Goal: Understand process/instructions: Learn how to perform a task or action

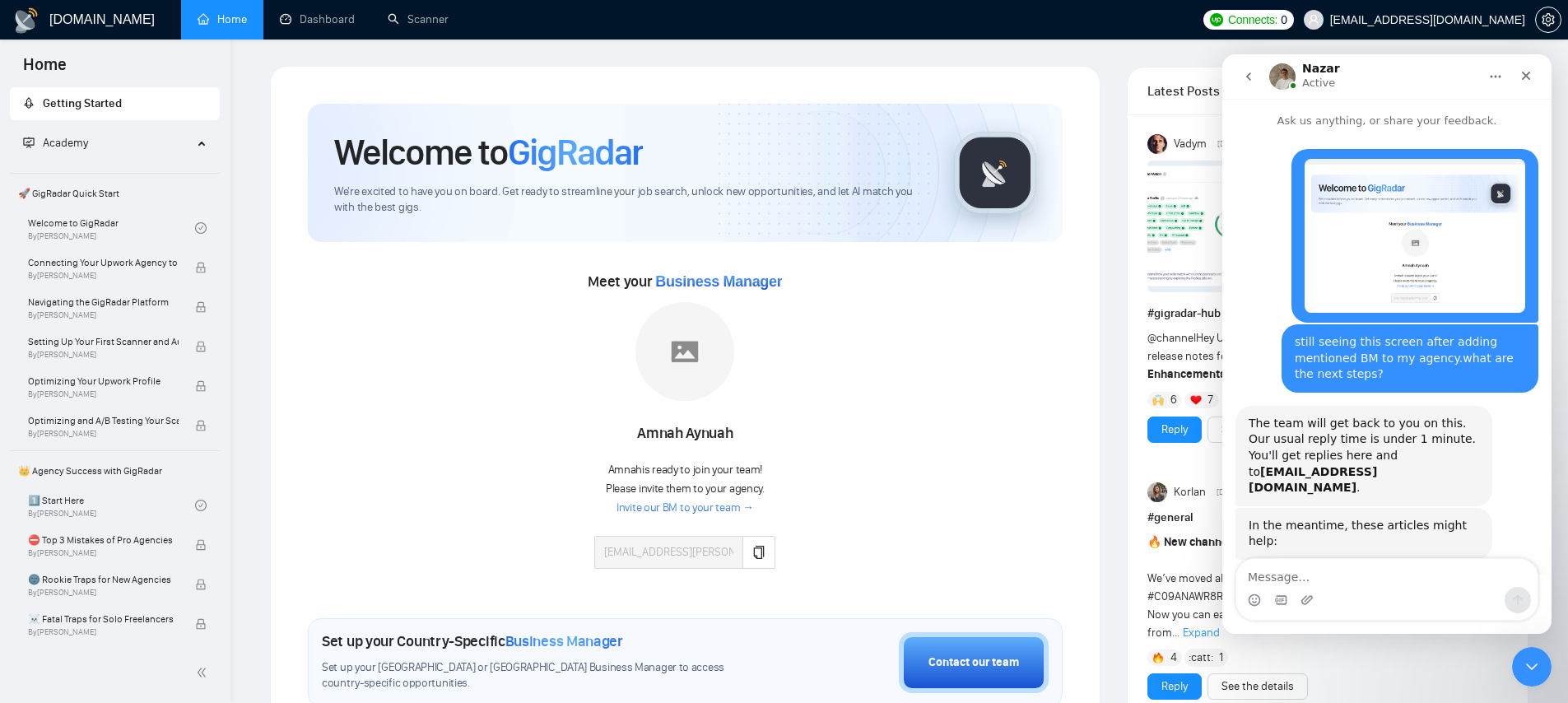
scroll to position [687, 0]
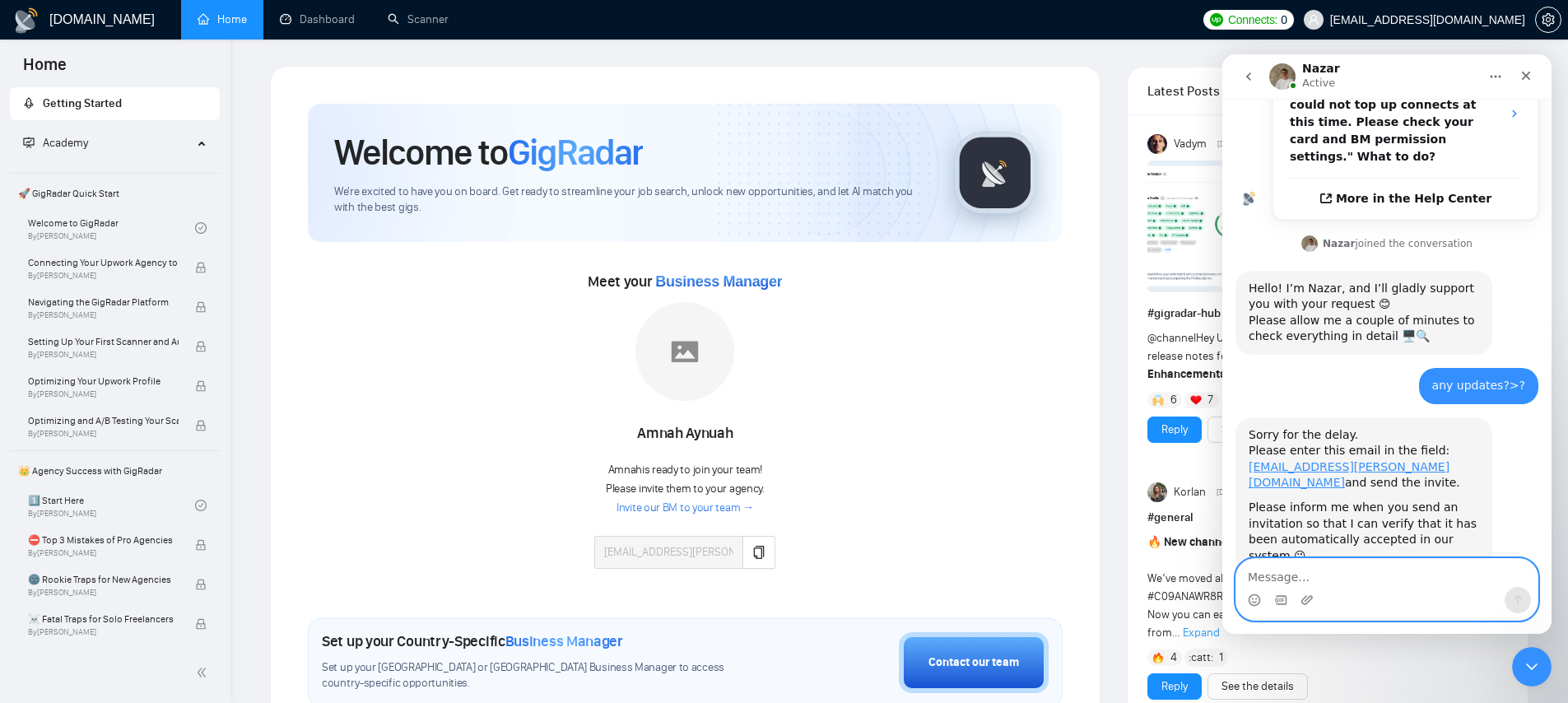
click at [1337, 576] on textarea "Message…" at bounding box center [1387, 573] width 301 height 28
click at [1333, 577] on textarea "Message…" at bounding box center [1387, 573] width 301 height 28
type textarea "already sent"
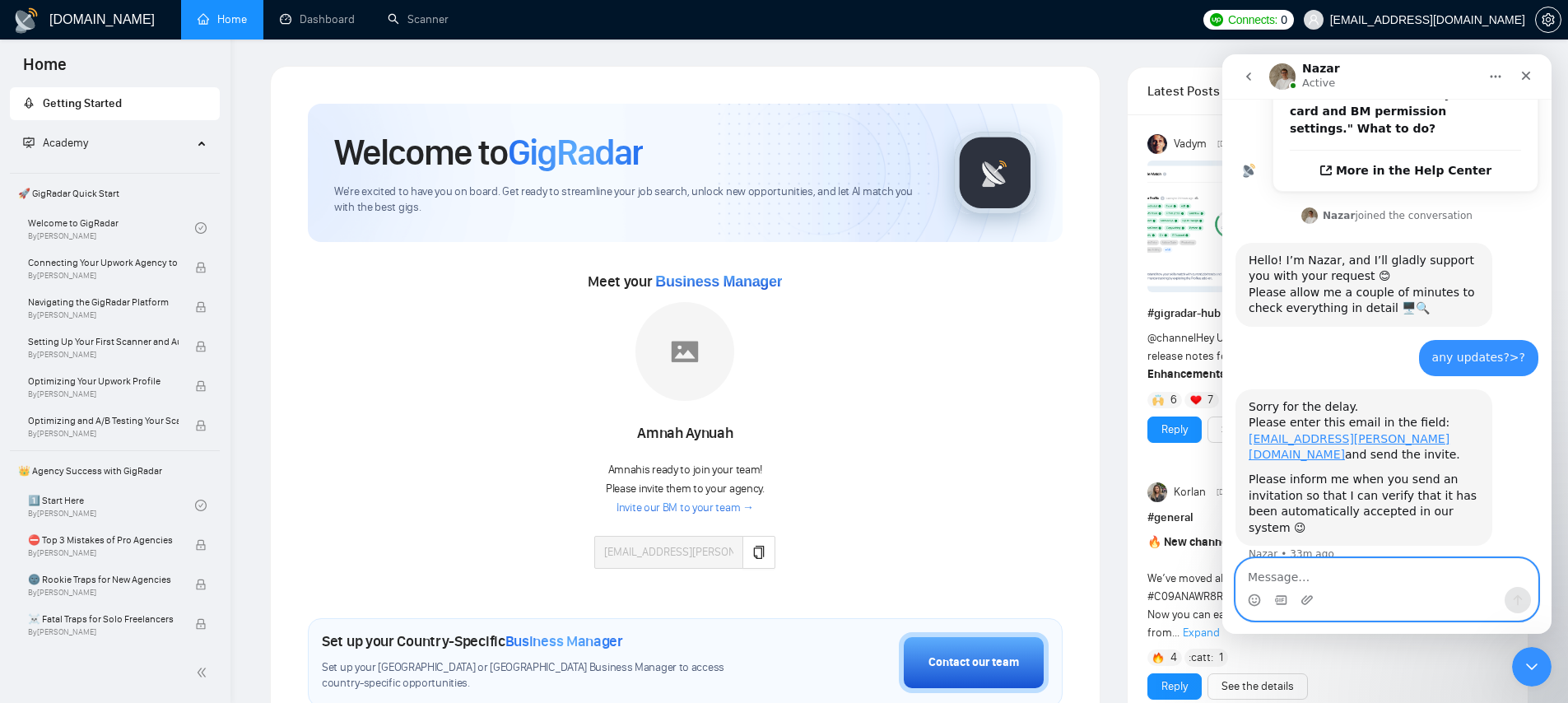
scroll to position [737, 0]
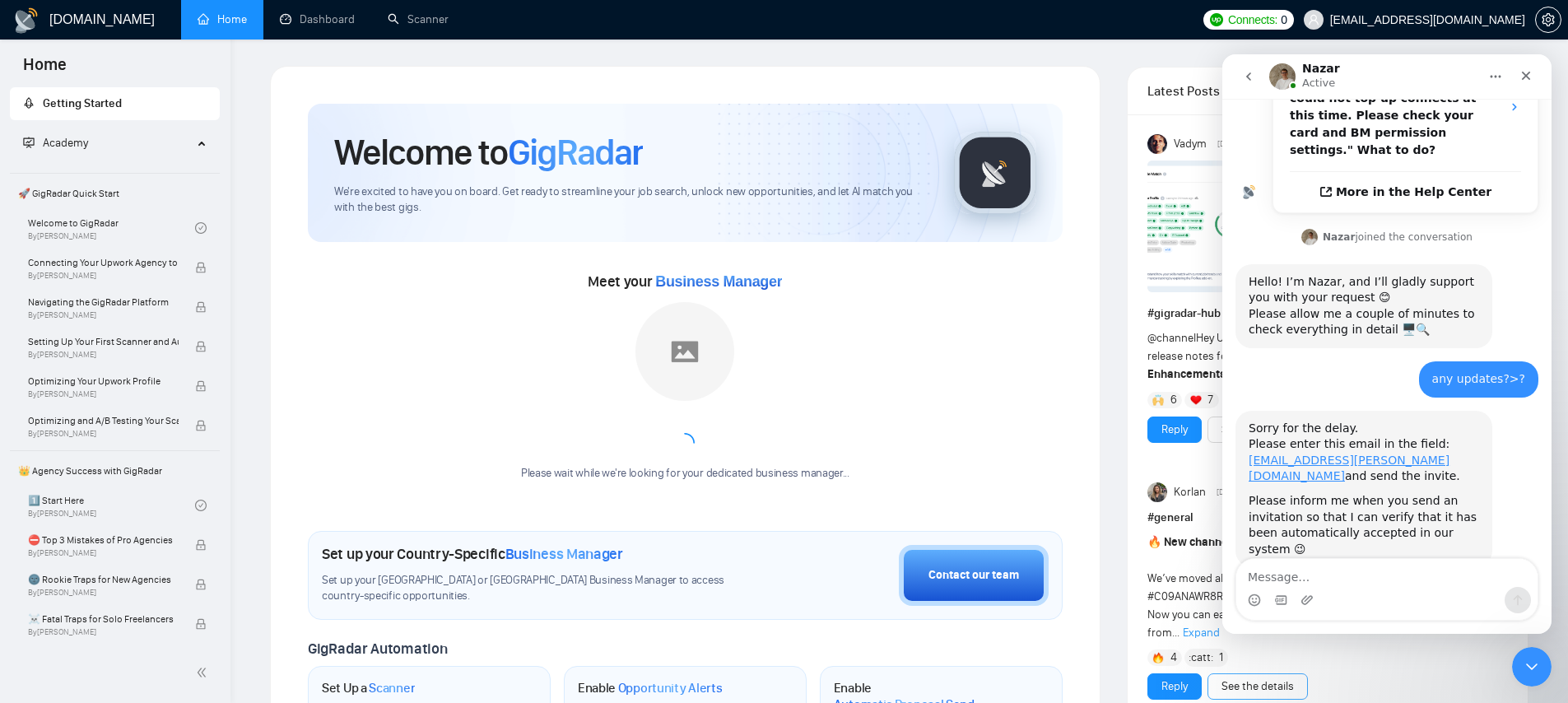
scroll to position [737, 0]
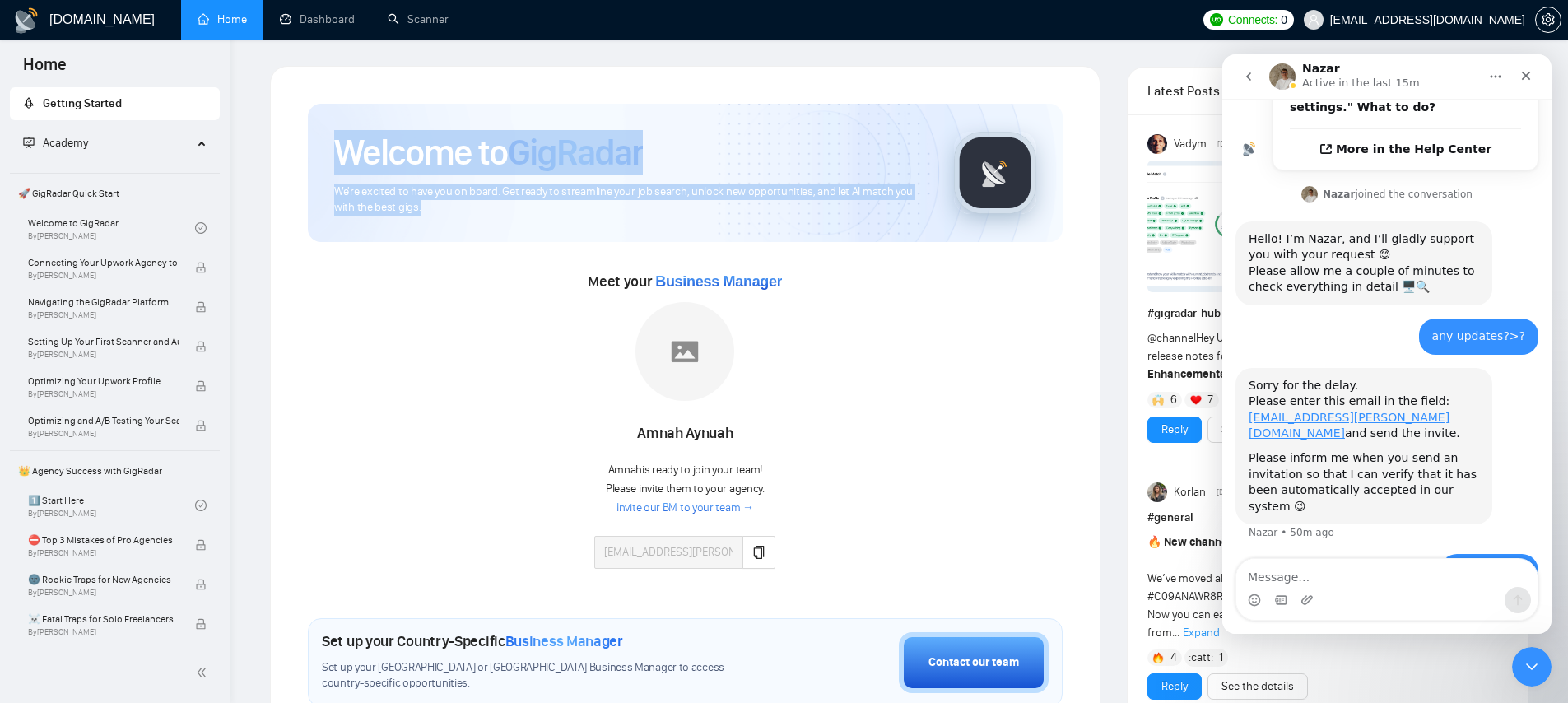
drag, startPoint x: 344, startPoint y: 145, endPoint x: 537, endPoint y: 207, distance: 202.7
click at [537, 207] on div "Welcome to GigRadar We're excited to have you on board. Get ready to streamline…" at bounding box center [631, 173] width 594 height 86
click at [537, 207] on span "We're excited to have you on board. Get ready to streamline your job search, un…" at bounding box center [631, 200] width 594 height 31
drag, startPoint x: 519, startPoint y: 218, endPoint x: 341, endPoint y: 136, distance: 196.0
click at [341, 136] on div "Welcome to GigRadar We're excited to have you on board. Get ready to streamline…" at bounding box center [684, 173] width 754 height 139
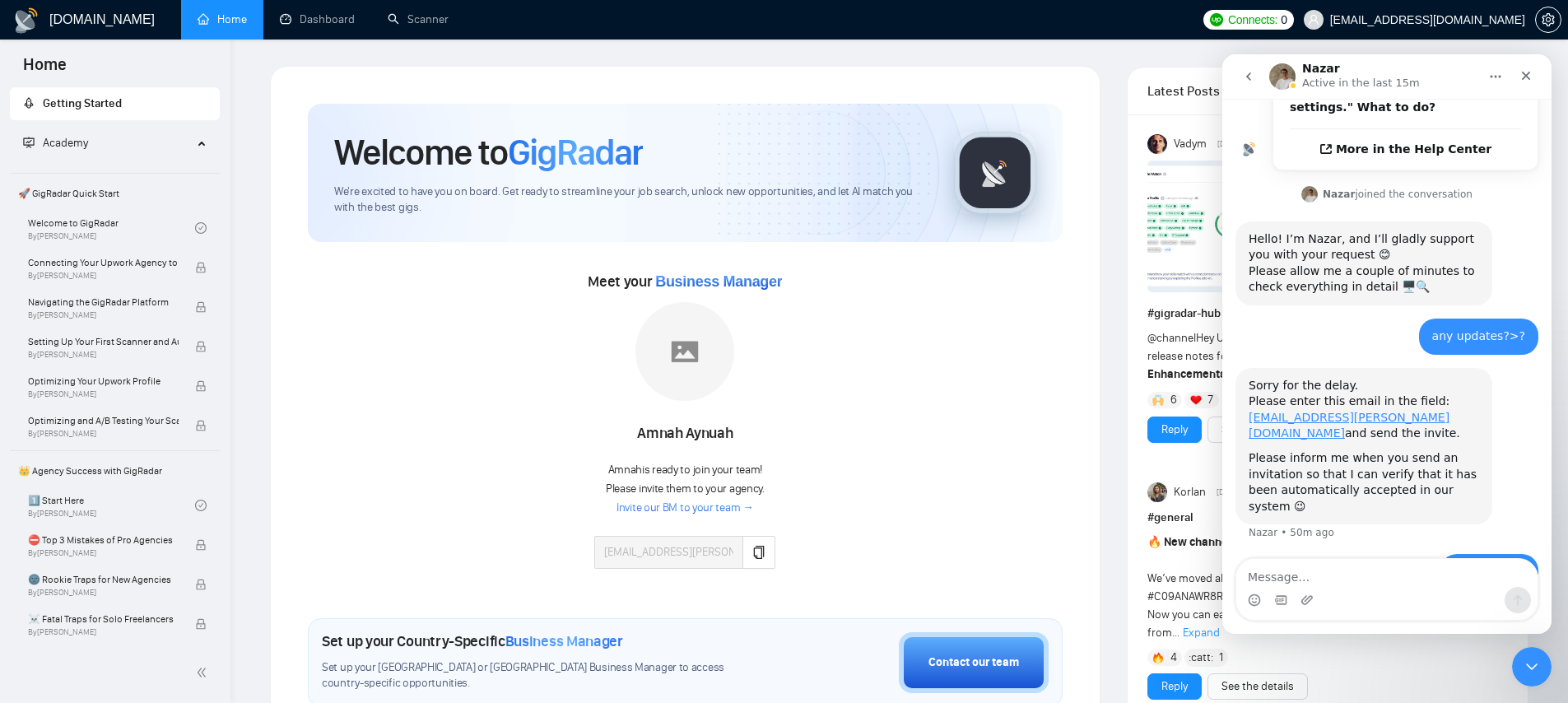
click at [481, 187] on span "We're excited to have you on board. Get ready to streamline your job search, un…" at bounding box center [631, 200] width 594 height 31
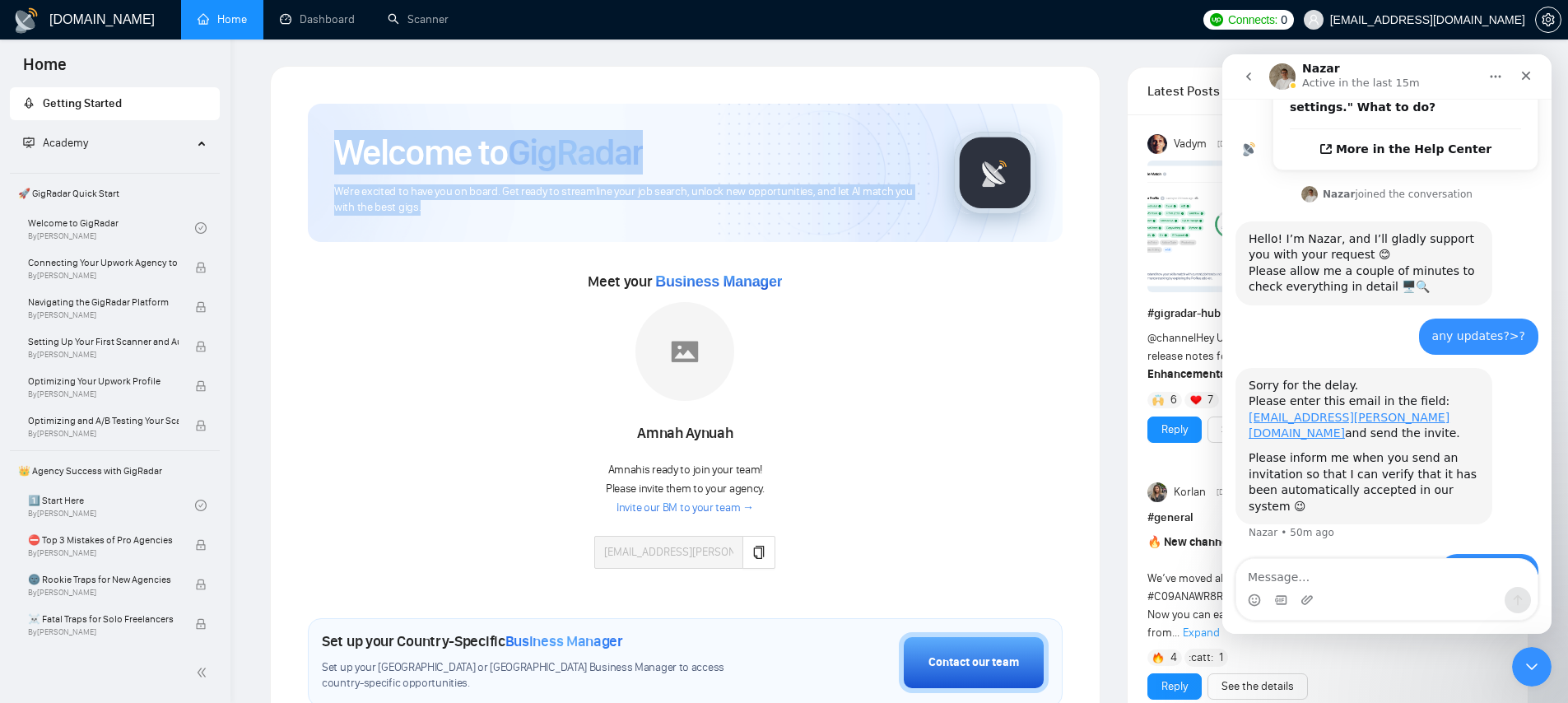
drag, startPoint x: 420, startPoint y: 205, endPoint x: 352, endPoint y: 129, distance: 102.0
click at [352, 130] on div "Welcome to GigRadar We're excited to have you on board. Get ready to streamline…" at bounding box center [631, 173] width 594 height 86
click at [352, 130] on h1 "Welcome to GigRadar" at bounding box center [488, 152] width 308 height 44
drag, startPoint x: 344, startPoint y: 135, endPoint x: 509, endPoint y: 201, distance: 177.7
click at [509, 201] on div "Welcome to GigRadar We're excited to have you on board. Get ready to streamline…" at bounding box center [631, 173] width 594 height 86
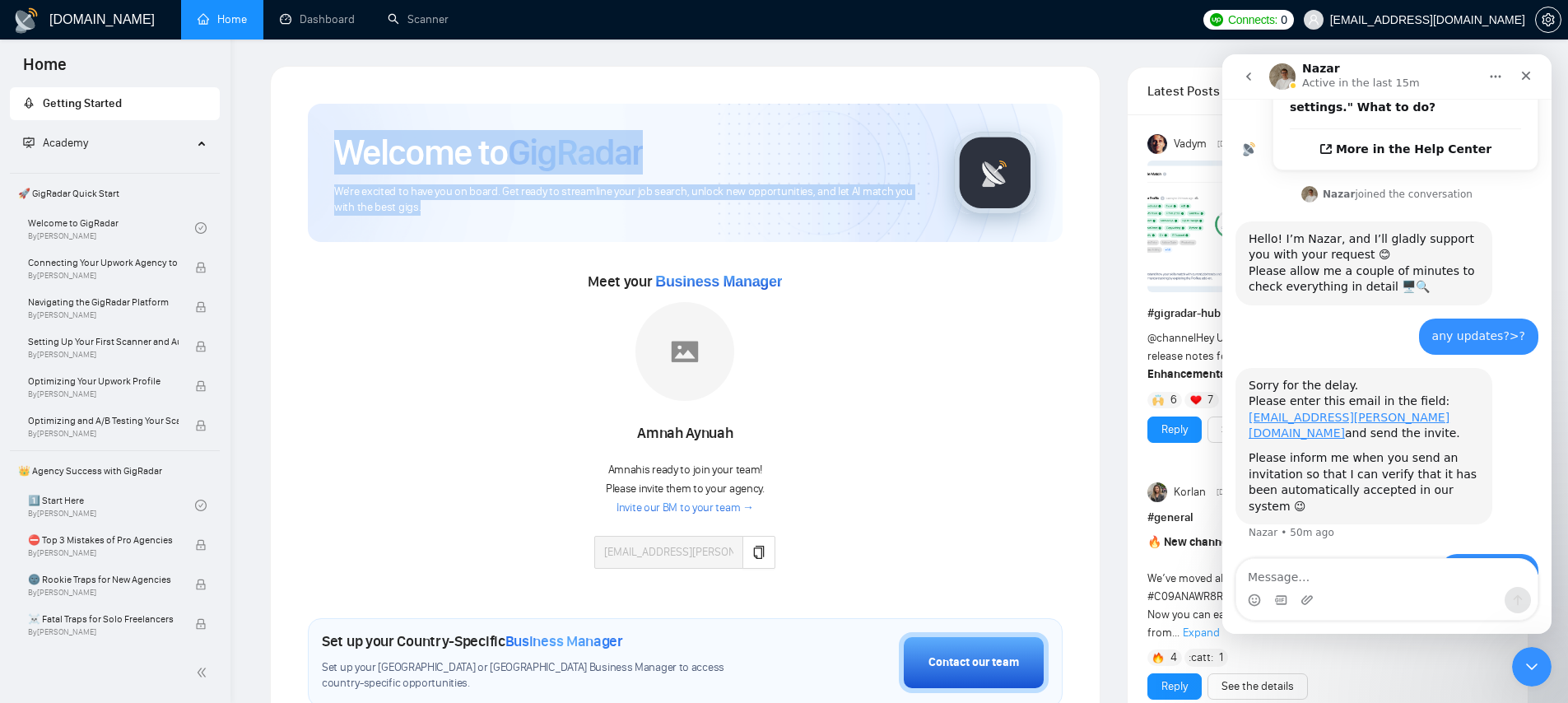
click at [510, 202] on span "We're excited to have you on board. Get ready to streamline your job search, un…" at bounding box center [631, 200] width 594 height 31
drag, startPoint x: 493, startPoint y: 218, endPoint x: 307, endPoint y: 140, distance: 201.7
click at [307, 140] on div "Welcome to GigRadar We're excited to have you on board. Get ready to streamline…" at bounding box center [685, 660] width 794 height 1151
drag, startPoint x: 307, startPoint y: 140, endPoint x: 573, endPoint y: 219, distance: 277.5
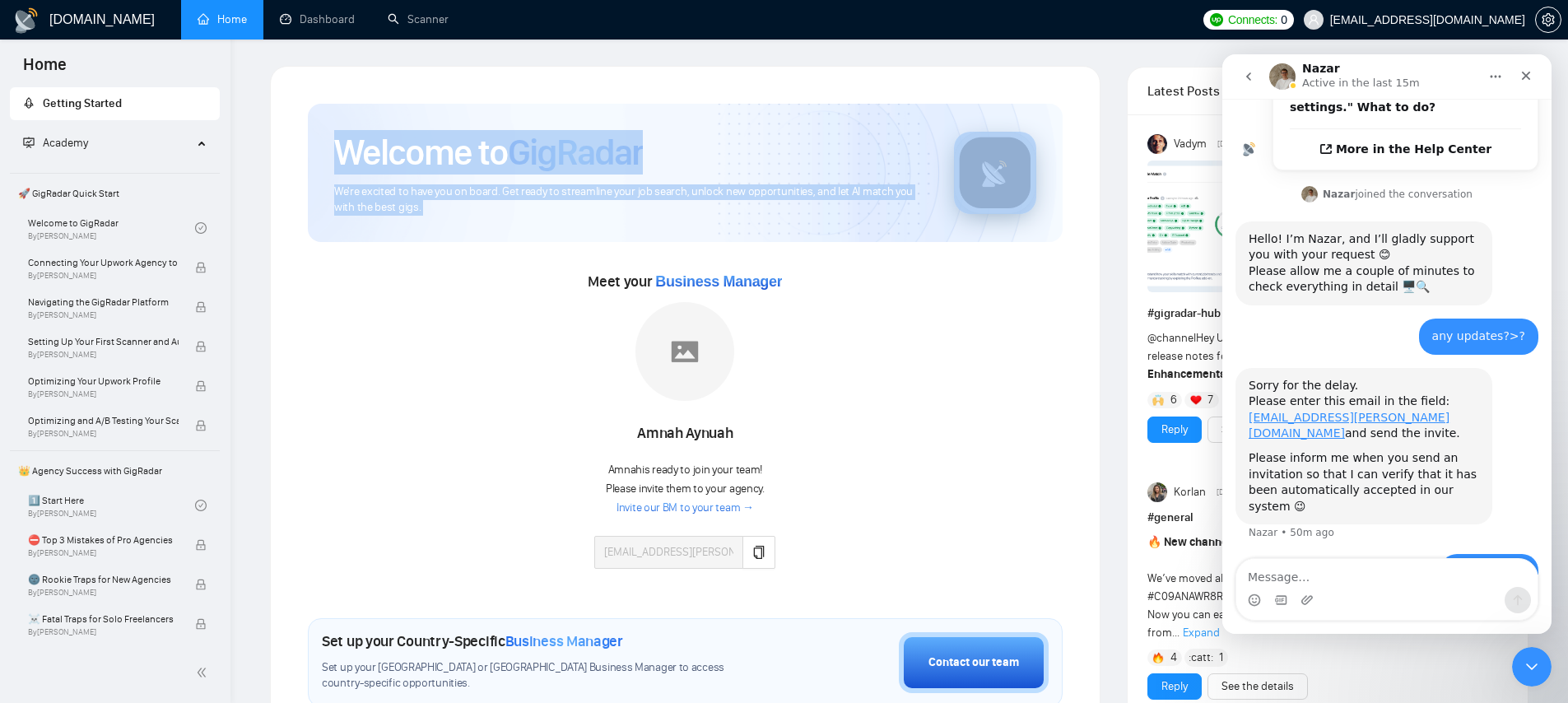
click at [573, 219] on div "Welcome to GigRadar We're excited to have you on board. Get ready to streamline…" at bounding box center [685, 660] width 794 height 1151
click at [573, 219] on div "Welcome to GigRadar We're excited to have you on board. Get ready to streamline…" at bounding box center [684, 173] width 754 height 139
drag, startPoint x: 341, startPoint y: 156, endPoint x: 476, endPoint y: 212, distance: 146.2
click at [476, 212] on div "Welcome to GigRadar We're excited to have you on board. Get ready to streamline…" at bounding box center [631, 173] width 594 height 86
click at [476, 212] on span "We're excited to have you on board. Get ready to streamline your job search, un…" at bounding box center [631, 200] width 594 height 31
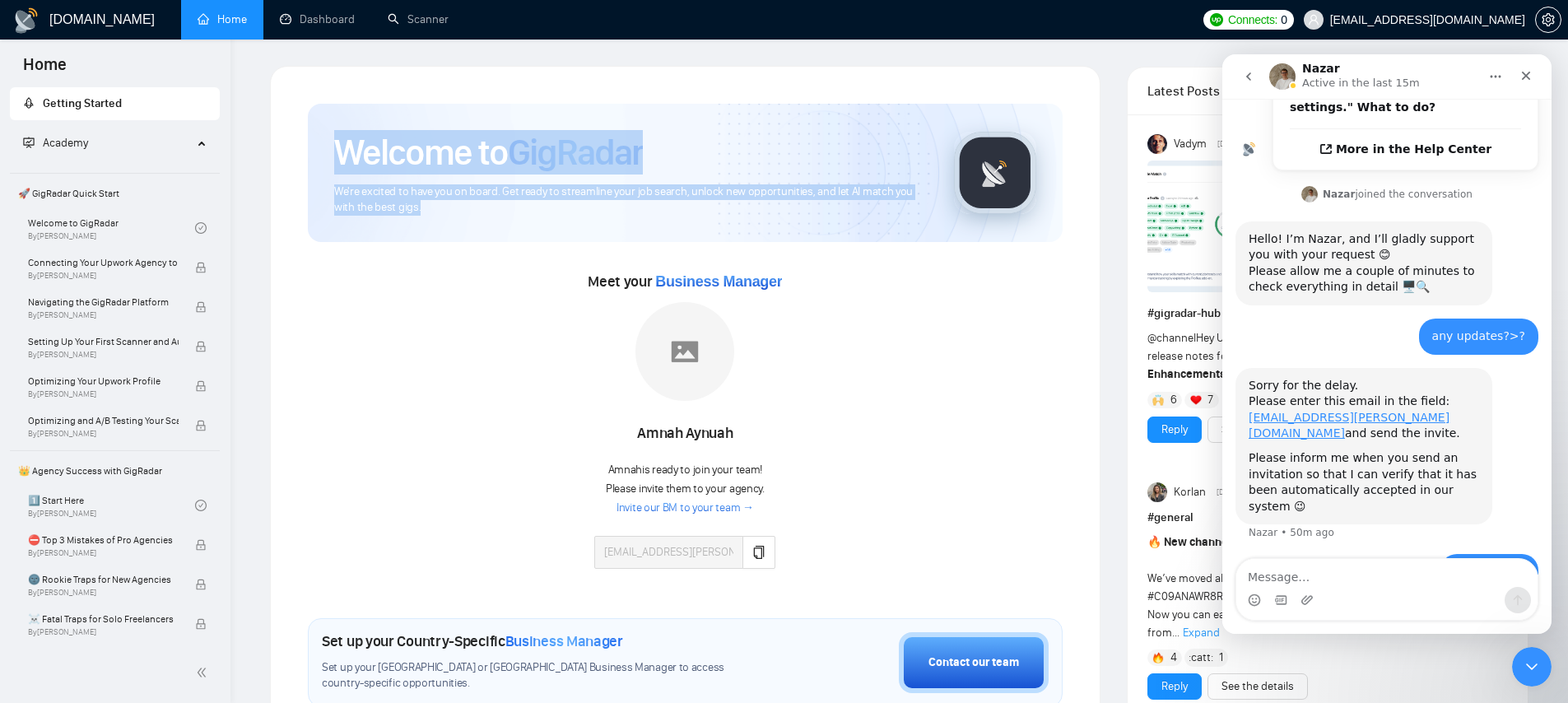
drag, startPoint x: 474, startPoint y: 216, endPoint x: 325, endPoint y: 134, distance: 170.1
click at [325, 134] on div "Welcome to GigRadar We're excited to have you on board. Get ready to streamline…" at bounding box center [684, 173] width 754 height 139
drag, startPoint x: 328, startPoint y: 136, endPoint x: 524, endPoint y: 214, distance: 211.0
click at [524, 214] on div "Welcome to GigRadar We're excited to have you on board. Get ready to streamline…" at bounding box center [684, 173] width 754 height 139
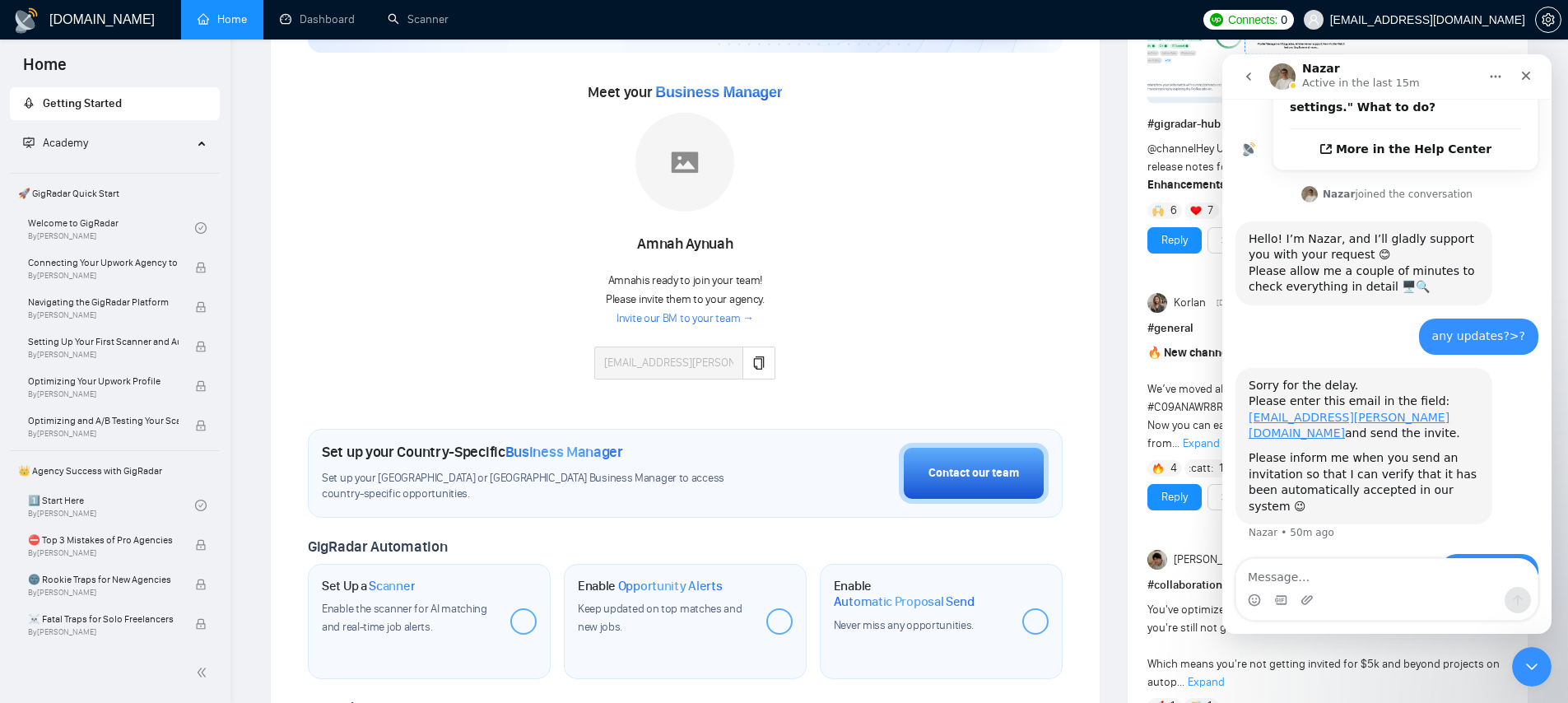
scroll to position [0, 0]
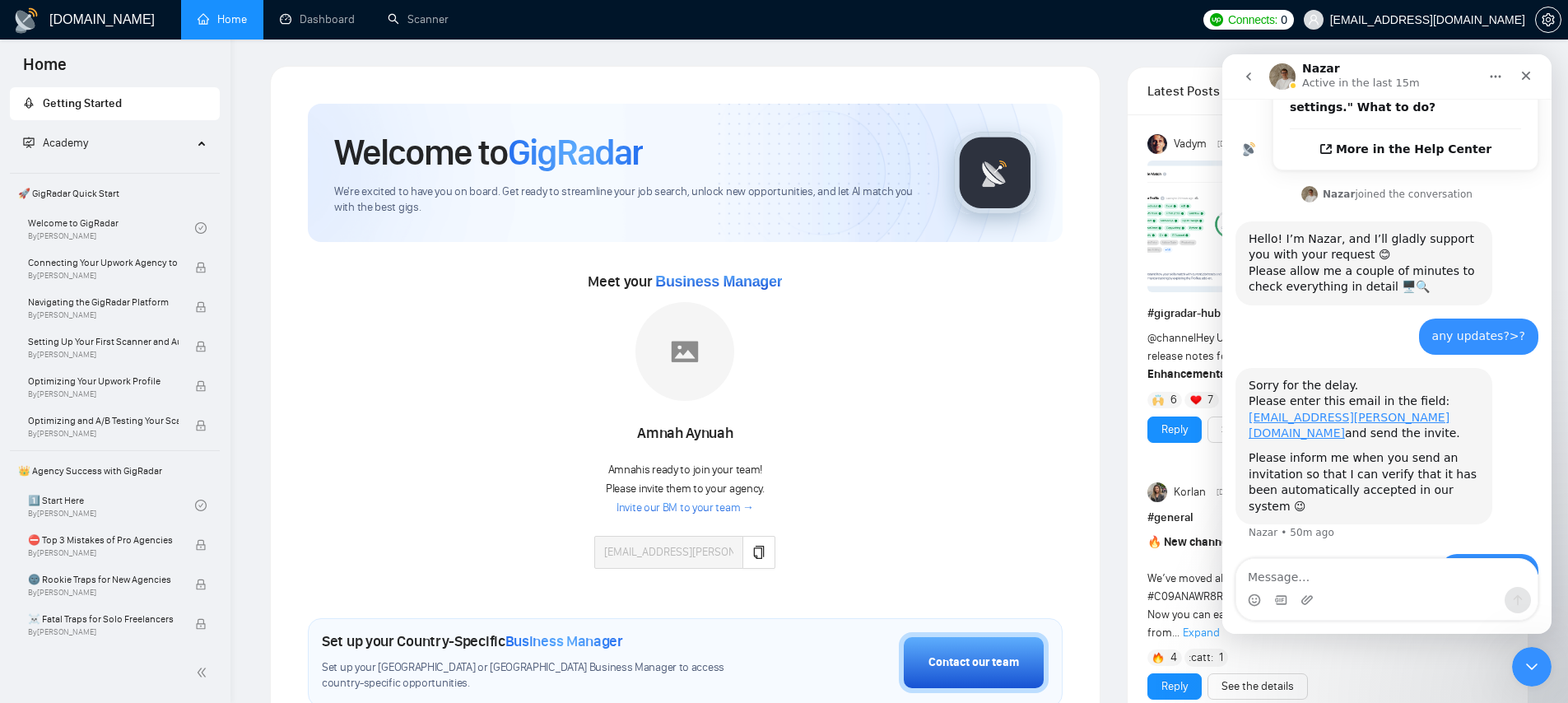
click at [423, 207] on span "We're excited to have you on board. Get ready to streamline your job search, un…" at bounding box center [631, 200] width 594 height 31
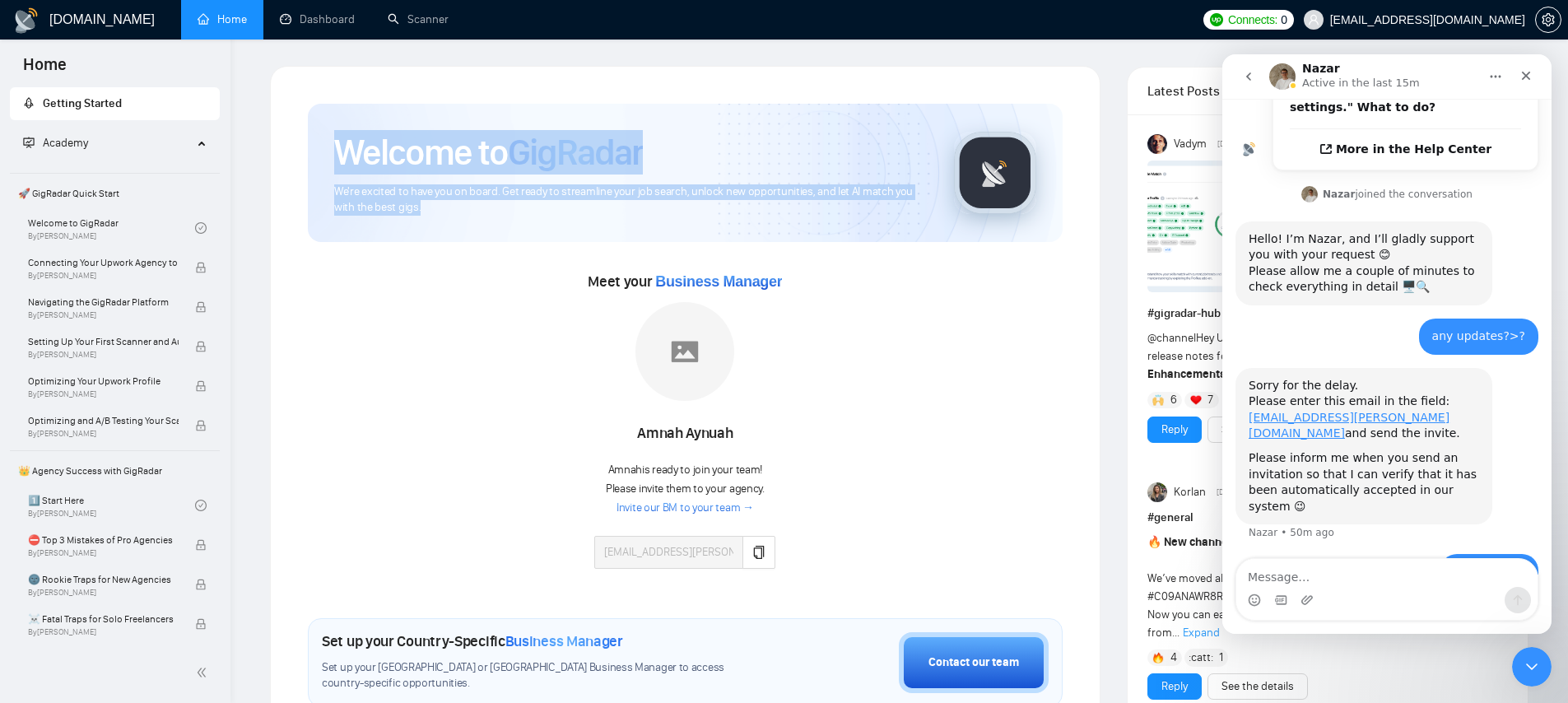
drag, startPoint x: 341, startPoint y: 149, endPoint x: 582, endPoint y: 205, distance: 247.4
click at [582, 205] on div "Welcome to GigRadar We're excited to have you on board. Get ready to streamline…" at bounding box center [631, 173] width 594 height 86
click at [463, 216] on div "Welcome to GigRadar We're excited to have you on board. Get ready to streamline…" at bounding box center [684, 173] width 754 height 139
drag, startPoint x: 365, startPoint y: 178, endPoint x: 293, endPoint y: 117, distance: 94.4
click at [293, 117] on div "Welcome to GigRadar We're excited to have you on board. Get ready to streamline…" at bounding box center [685, 660] width 794 height 1151
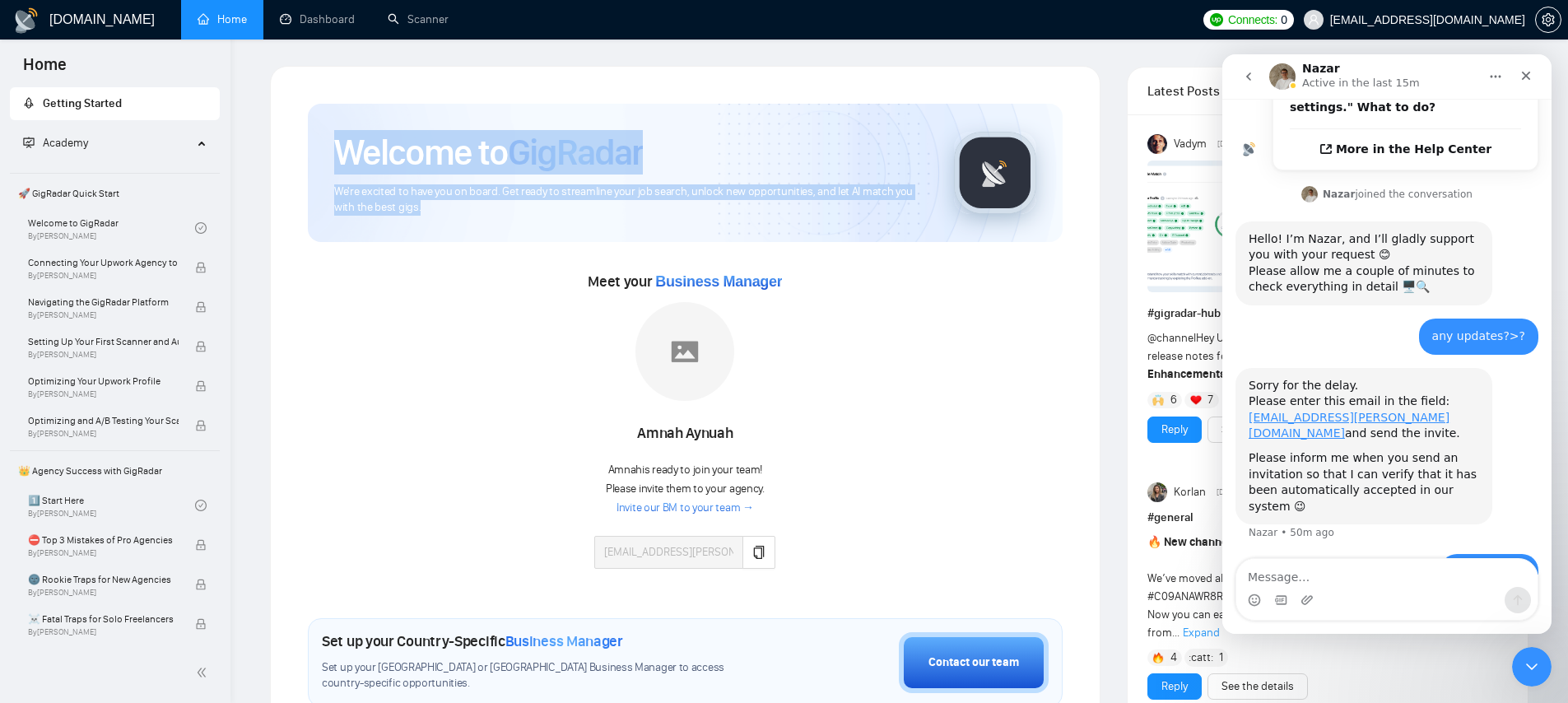
scroll to position [190, 0]
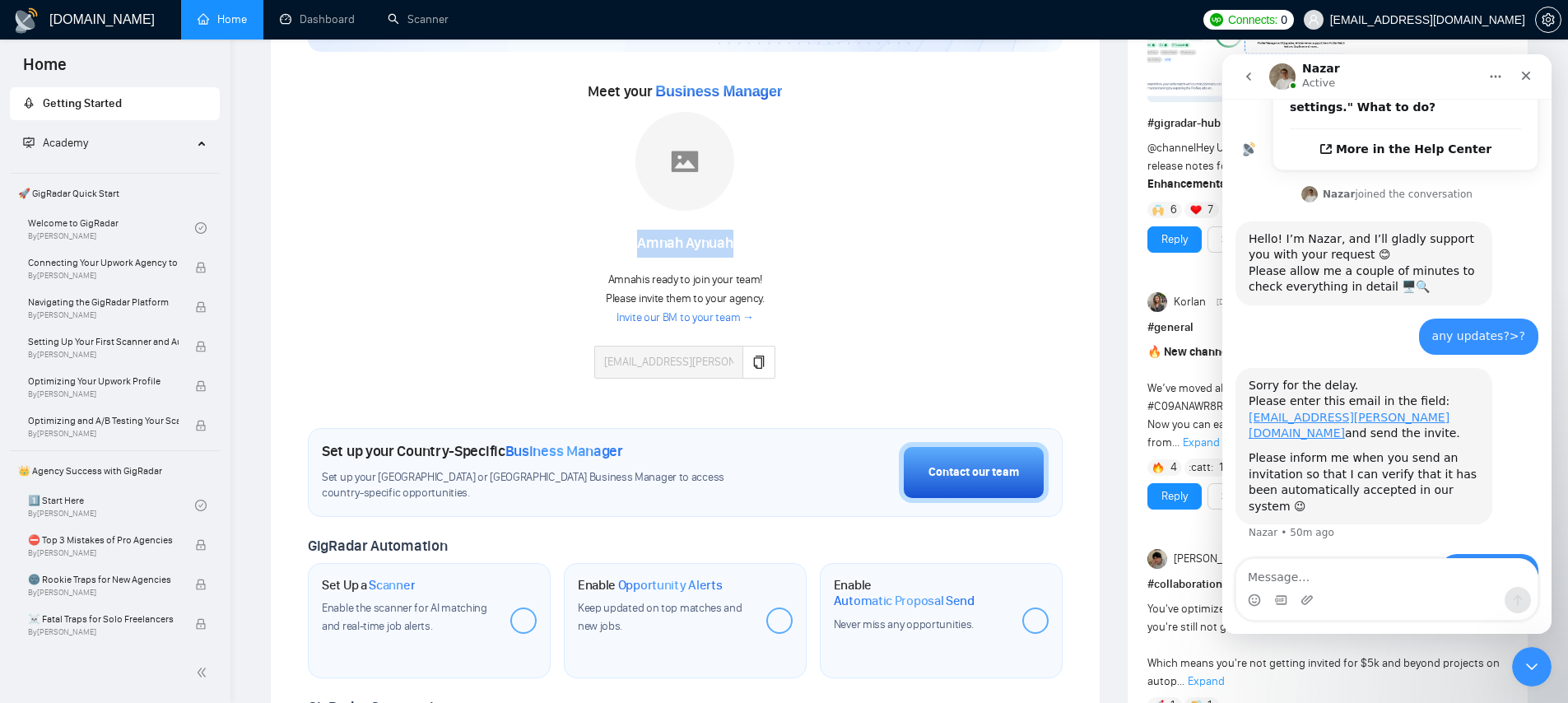
drag, startPoint x: 707, startPoint y: 247, endPoint x: 616, endPoint y: 241, distance: 91.2
click at [616, 241] on div "Amnah Aynuah" at bounding box center [685, 244] width 181 height 28
drag, startPoint x: 627, startPoint y: 247, endPoint x: 745, endPoint y: 243, distance: 118.1
click at [745, 243] on div "Amnah Aynuah" at bounding box center [685, 244] width 181 height 28
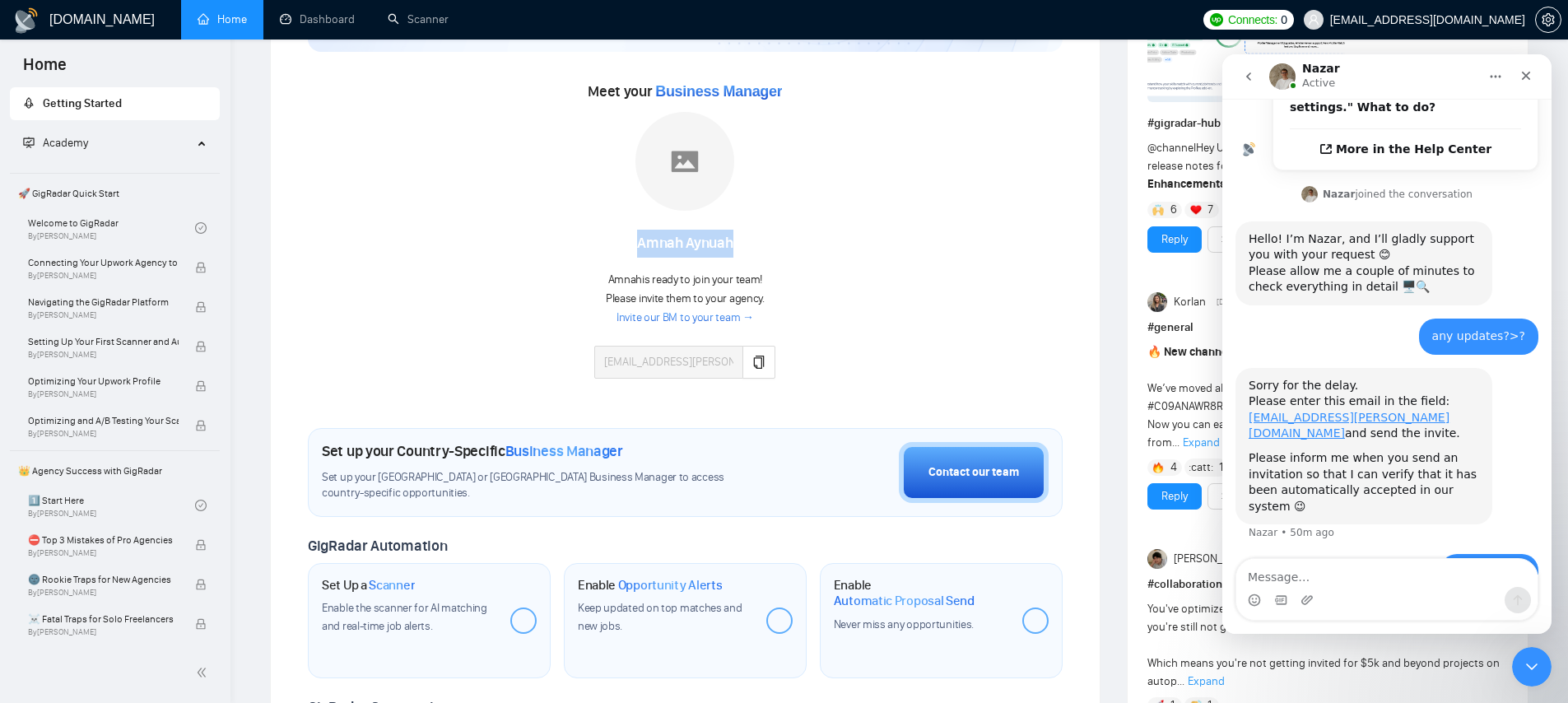
click at [745, 243] on div "Amnah Aynuah" at bounding box center [685, 244] width 181 height 28
drag, startPoint x: 744, startPoint y: 244, endPoint x: 591, endPoint y: 243, distance: 153.0
click at [591, 243] on div "Meet your Business Manager Amnah Aynuah Amnah is ready to join your team! Pleas…" at bounding box center [684, 236] width 754 height 317
click at [591, 239] on div "Meet your Business Manager Amnah Aynuah Amnah is ready to join your team! Pleas…" at bounding box center [684, 236] width 754 height 317
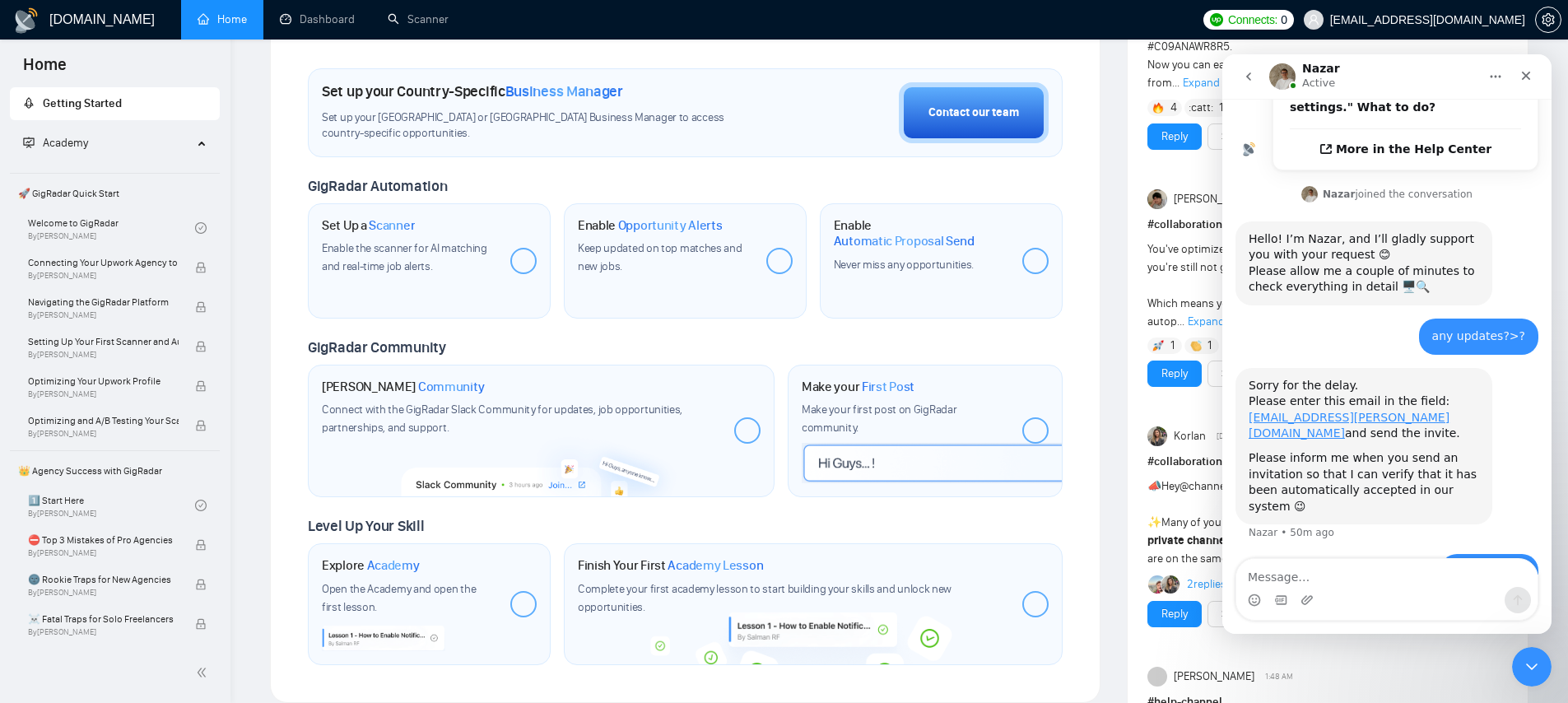
scroll to position [0, 0]
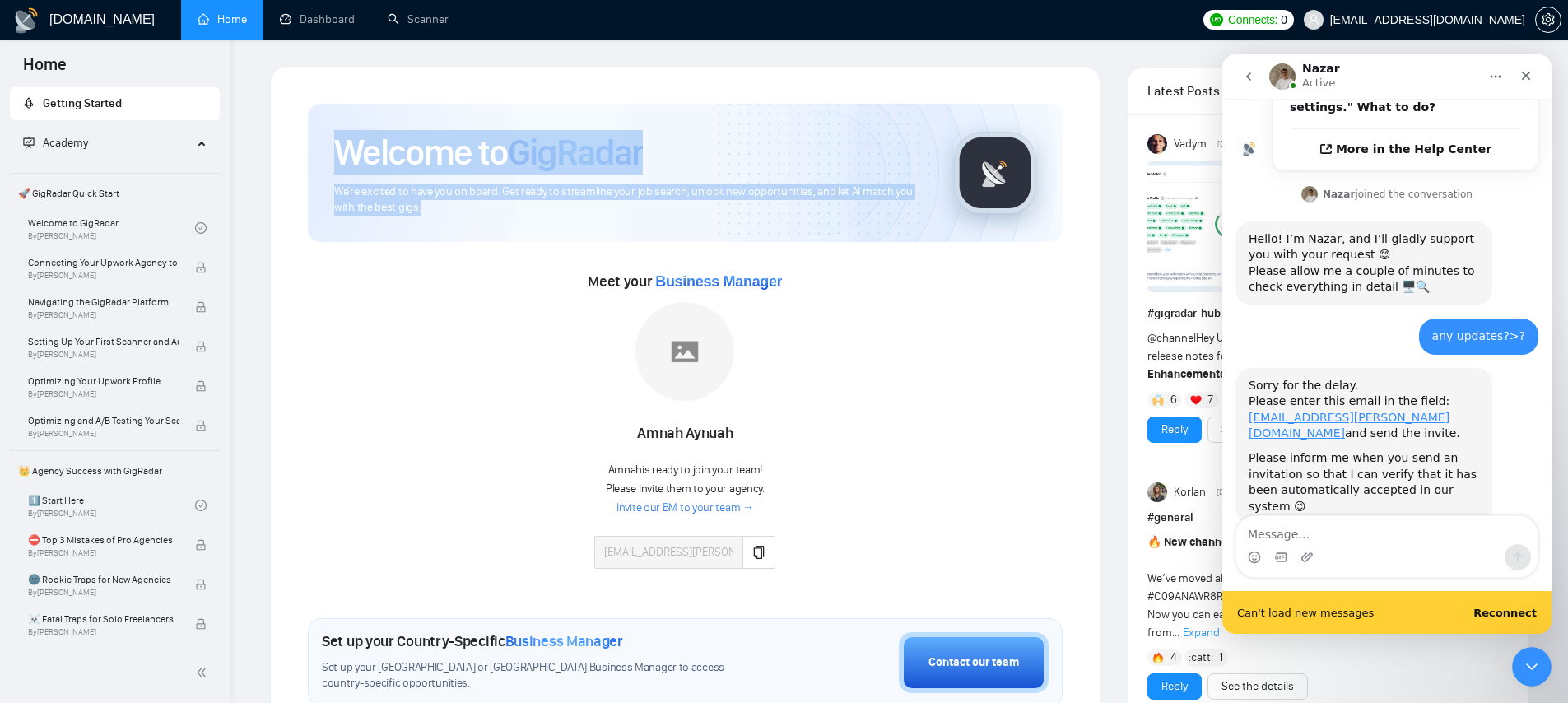
drag, startPoint x: 314, startPoint y: 140, endPoint x: 515, endPoint y: 221, distance: 216.7
click at [515, 221] on div "Welcome to GigRadar We're excited to have you on board. Get ready to streamline…" at bounding box center [684, 173] width 754 height 139
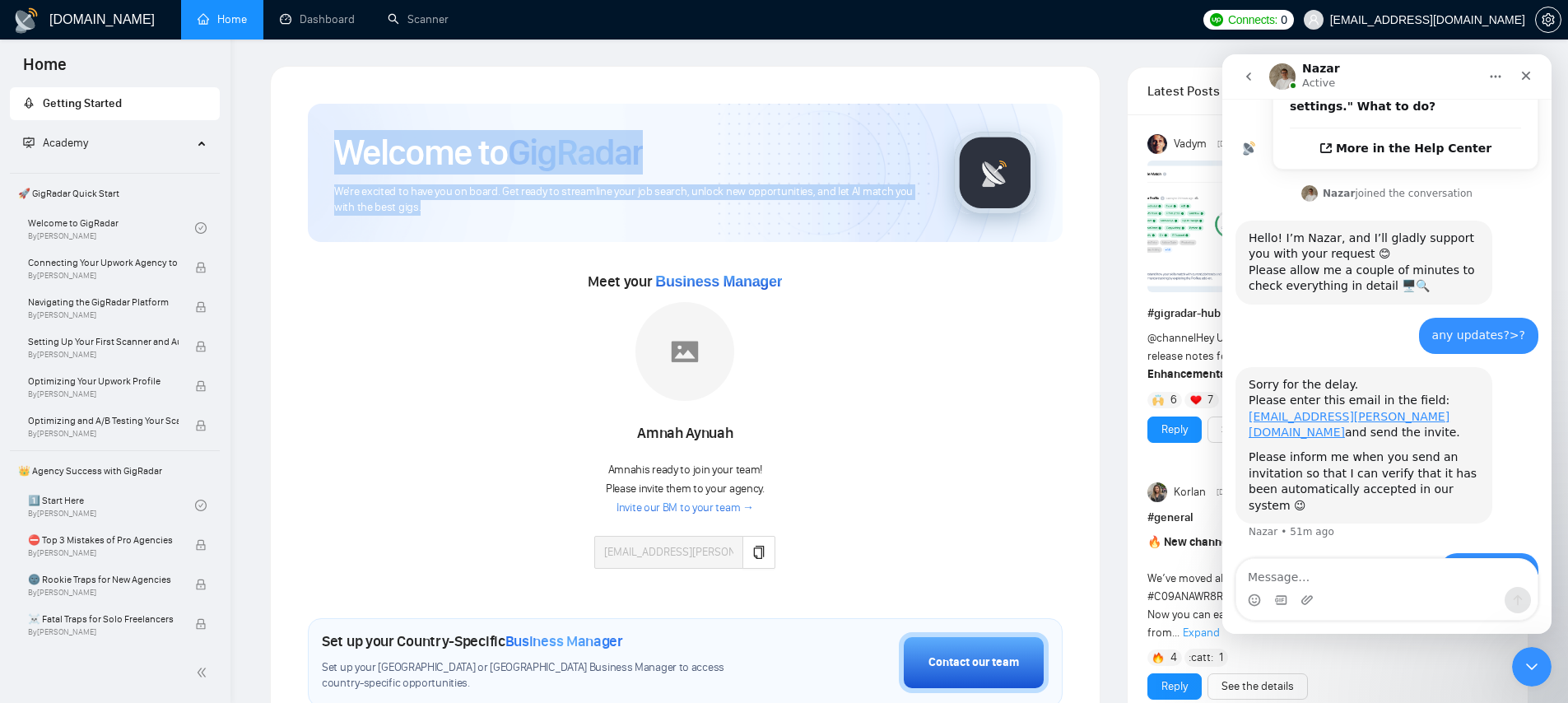
scroll to position [737, 0]
click at [445, 163] on h1 "Welcome to GigRadar" at bounding box center [488, 152] width 308 height 44
drag, startPoint x: 399, startPoint y: 196, endPoint x: 323, endPoint y: 140, distance: 94.4
click at [323, 140] on div "Welcome to GigRadar We're excited to have you on board. Get ready to streamline…" at bounding box center [684, 173] width 754 height 139
click at [660, 215] on span "We're excited to have you on board. Get ready to streamline your job search, un…" at bounding box center [631, 200] width 594 height 31
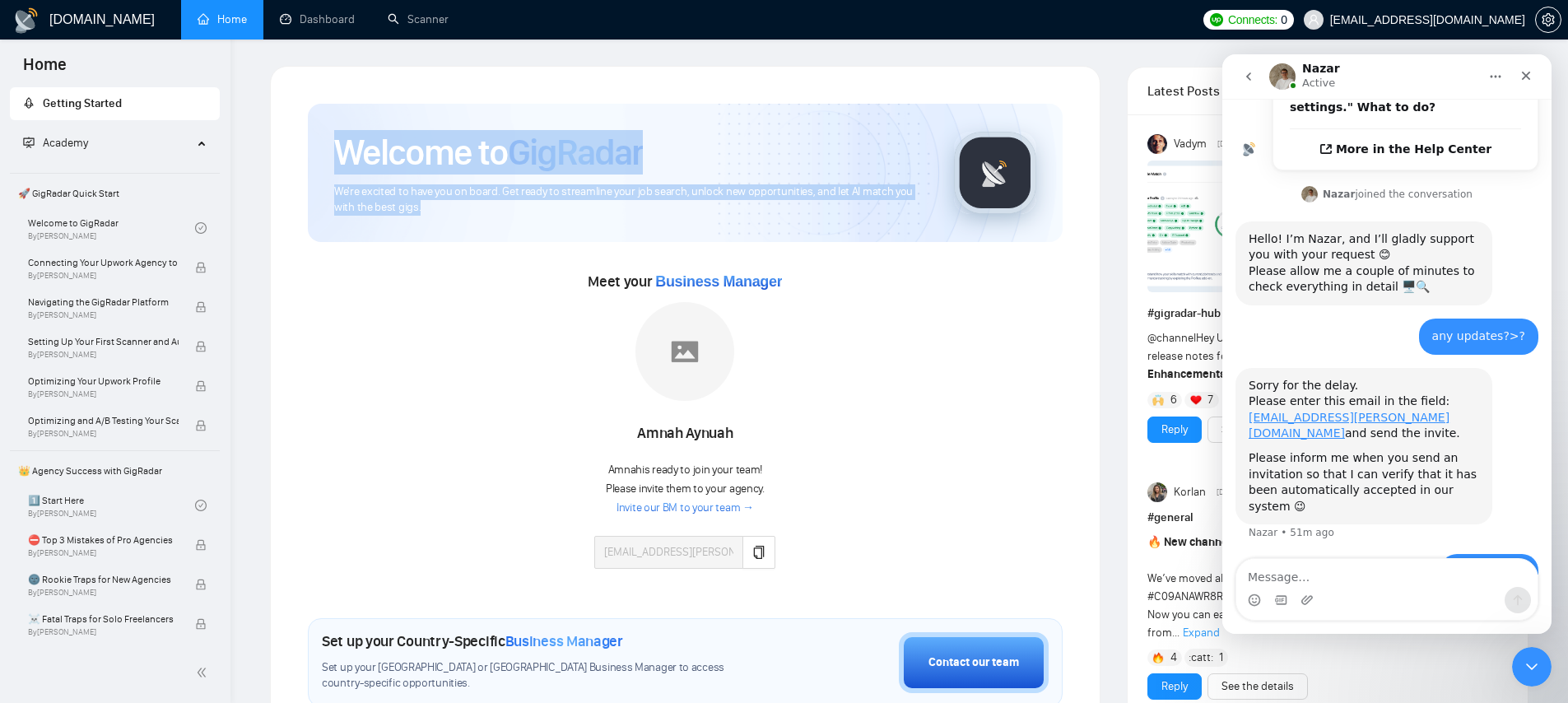
drag, startPoint x: 531, startPoint y: 201, endPoint x: 326, endPoint y: 150, distance: 211.2
click at [326, 150] on div "Welcome to GigRadar We're excited to have you on board. Get ready to streamline…" at bounding box center [684, 173] width 754 height 139
drag, startPoint x: 404, startPoint y: 152, endPoint x: 577, endPoint y: 211, distance: 182.8
click at [577, 211] on div "Welcome to GigRadar We're excited to have you on board. Get ready to streamline…" at bounding box center [684, 173] width 754 height 139
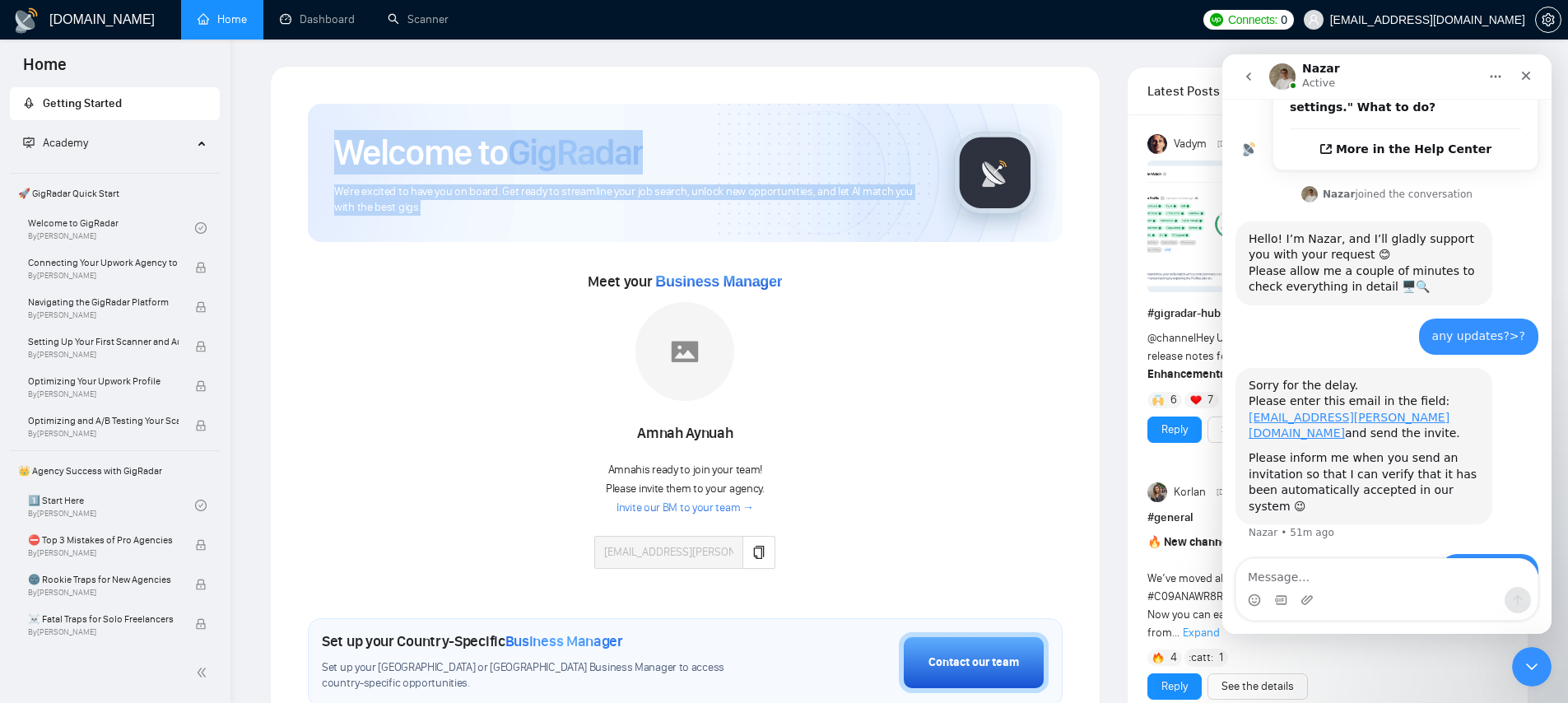
click at [577, 211] on span "We're excited to have you on board. Get ready to streamline your job search, un…" at bounding box center [631, 200] width 594 height 31
drag, startPoint x: 557, startPoint y: 213, endPoint x: 337, endPoint y: 154, distance: 227.8
click at [337, 154] on div "Welcome to GigRadar We're excited to have you on board. Get ready to streamline…" at bounding box center [631, 173] width 594 height 86
click at [337, 154] on h1 "Welcome to GigRadar" at bounding box center [488, 152] width 308 height 44
drag, startPoint x: 363, startPoint y: 160, endPoint x: 517, endPoint y: 238, distance: 172.6
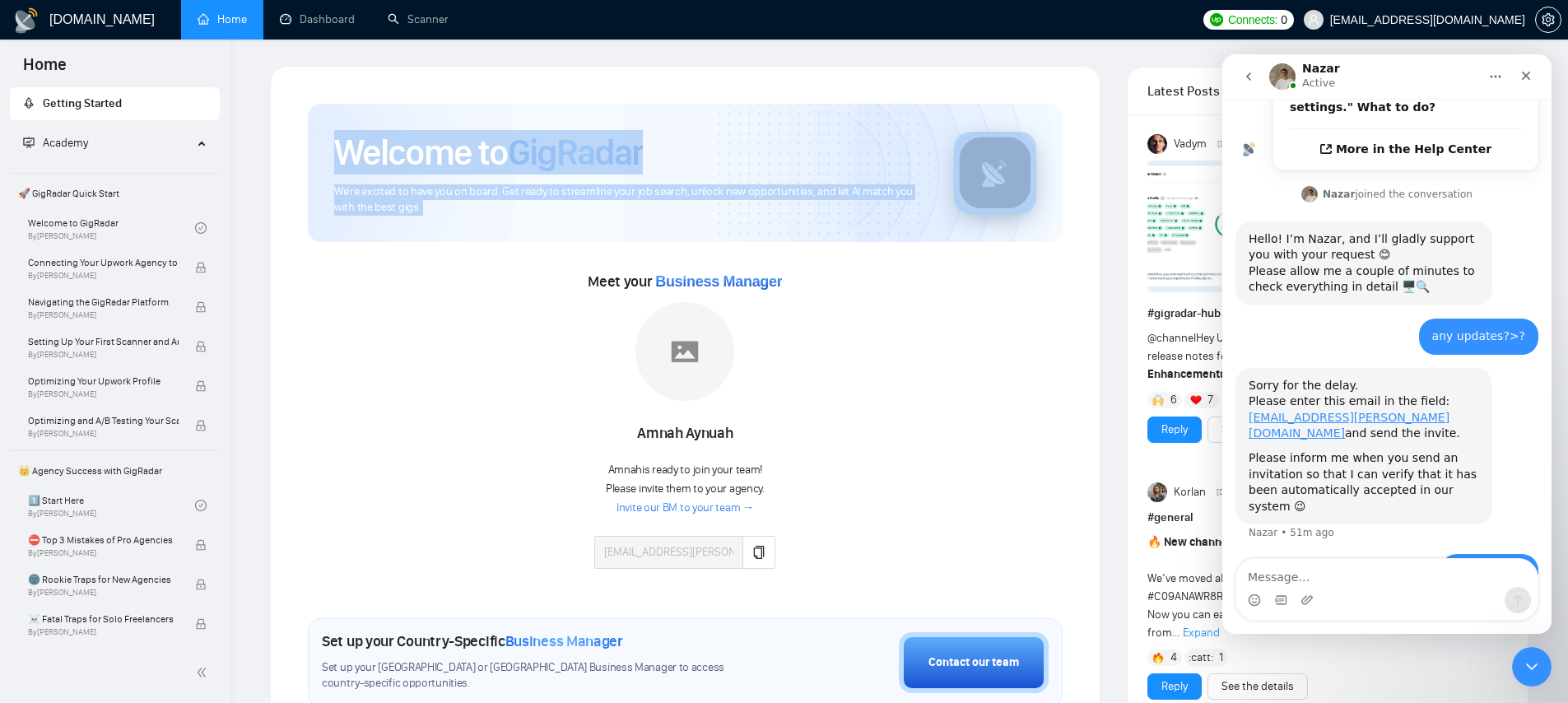
click at [517, 238] on div "Welcome to GigRadar We're excited to have you on board. Get ready to streamline…" at bounding box center [684, 173] width 754 height 139
click at [504, 225] on div "Welcome to GigRadar We're excited to have you on board. Get ready to streamline…" at bounding box center [684, 173] width 754 height 139
drag, startPoint x: 426, startPoint y: 206, endPoint x: 333, endPoint y: 143, distance: 112.3
click at [334, 143] on div "Welcome to GigRadar We're excited to have you on board. Get ready to streamline…" at bounding box center [631, 173] width 594 height 86
click at [334, 143] on h1 "Welcome to GigRadar" at bounding box center [488, 152] width 308 height 44
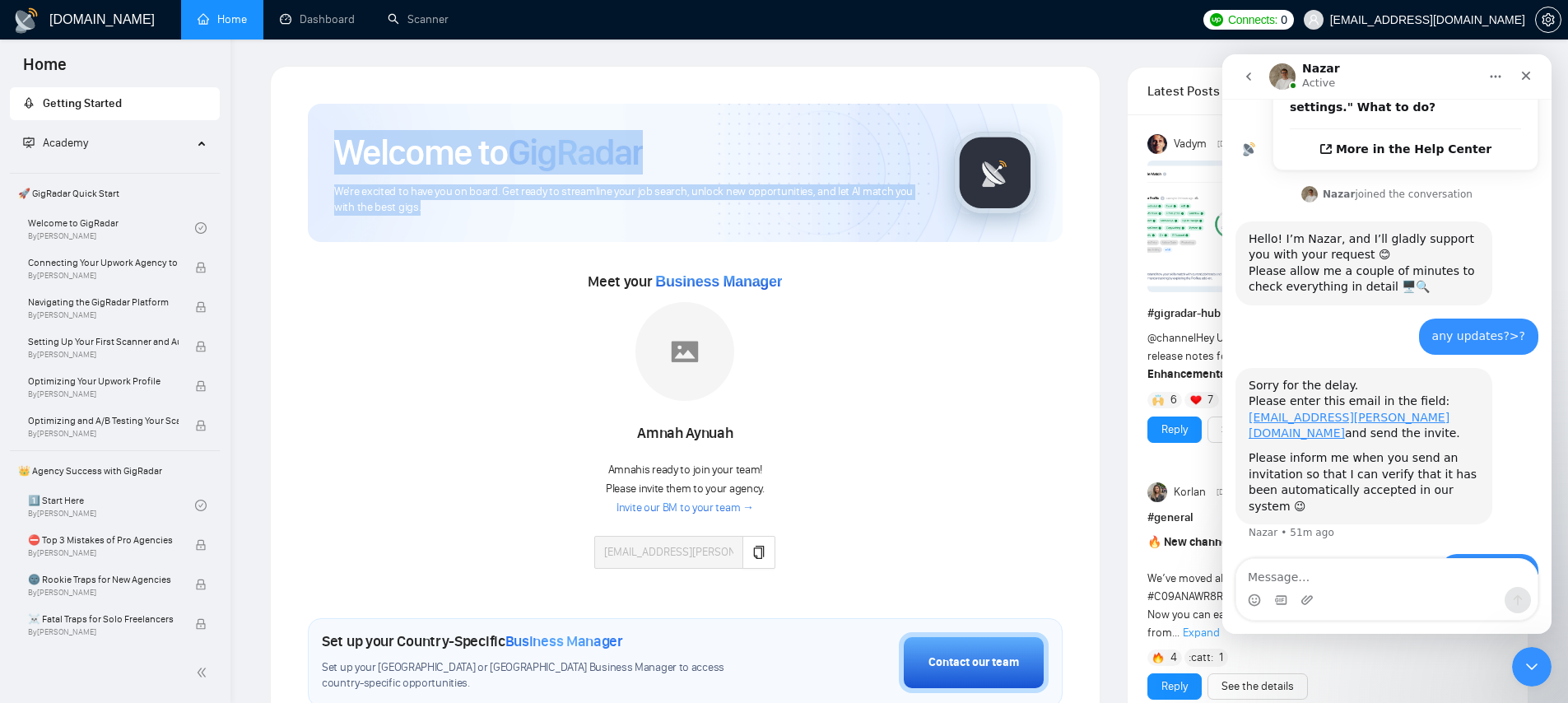
drag, startPoint x: 360, startPoint y: 150, endPoint x: 587, endPoint y: 233, distance: 241.7
click at [578, 227] on div "Welcome to GigRadar We're excited to have you on board. Get ready to streamline…" at bounding box center [684, 173] width 754 height 139
click at [595, 209] on span "We're excited to have you on board. Get ready to streamline your job search, un…" at bounding box center [631, 200] width 594 height 31
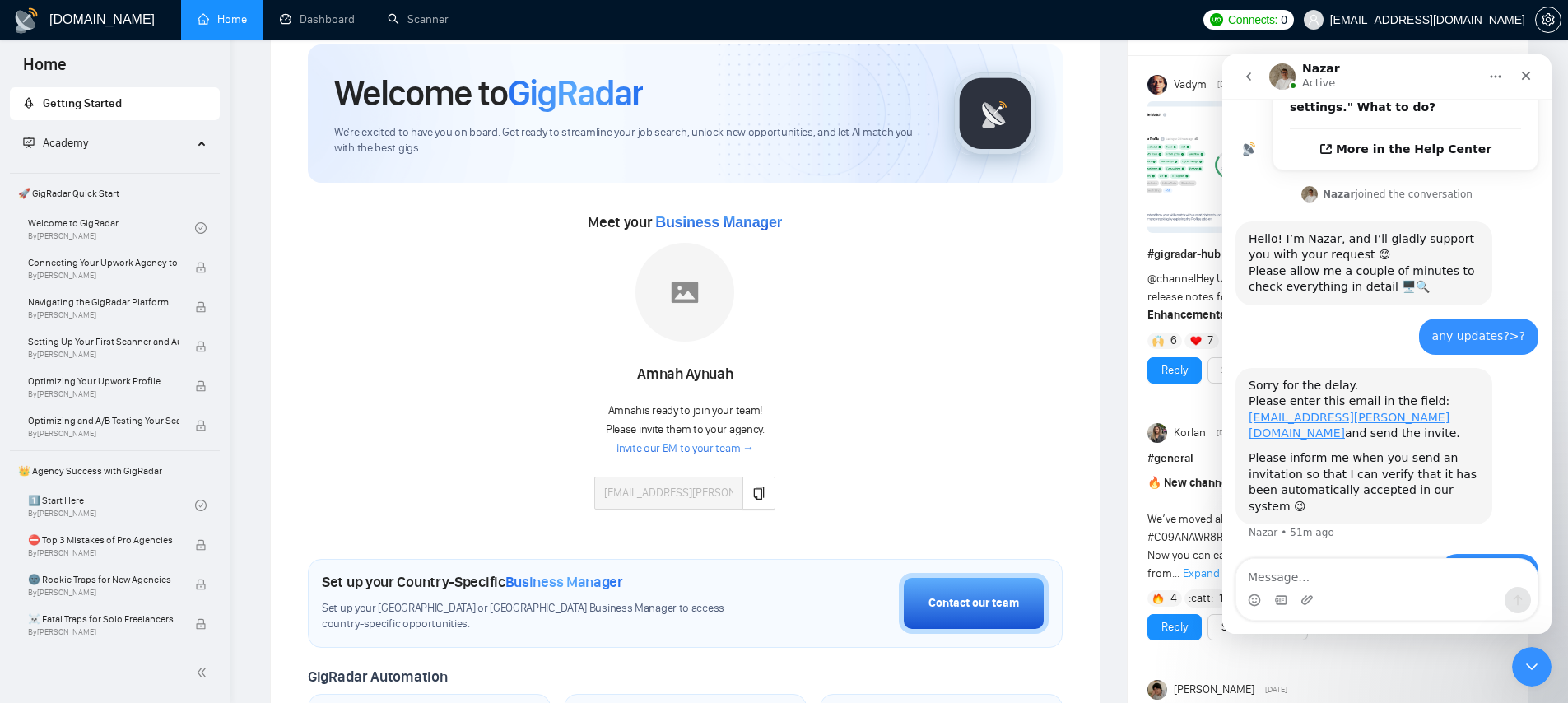
scroll to position [239, 0]
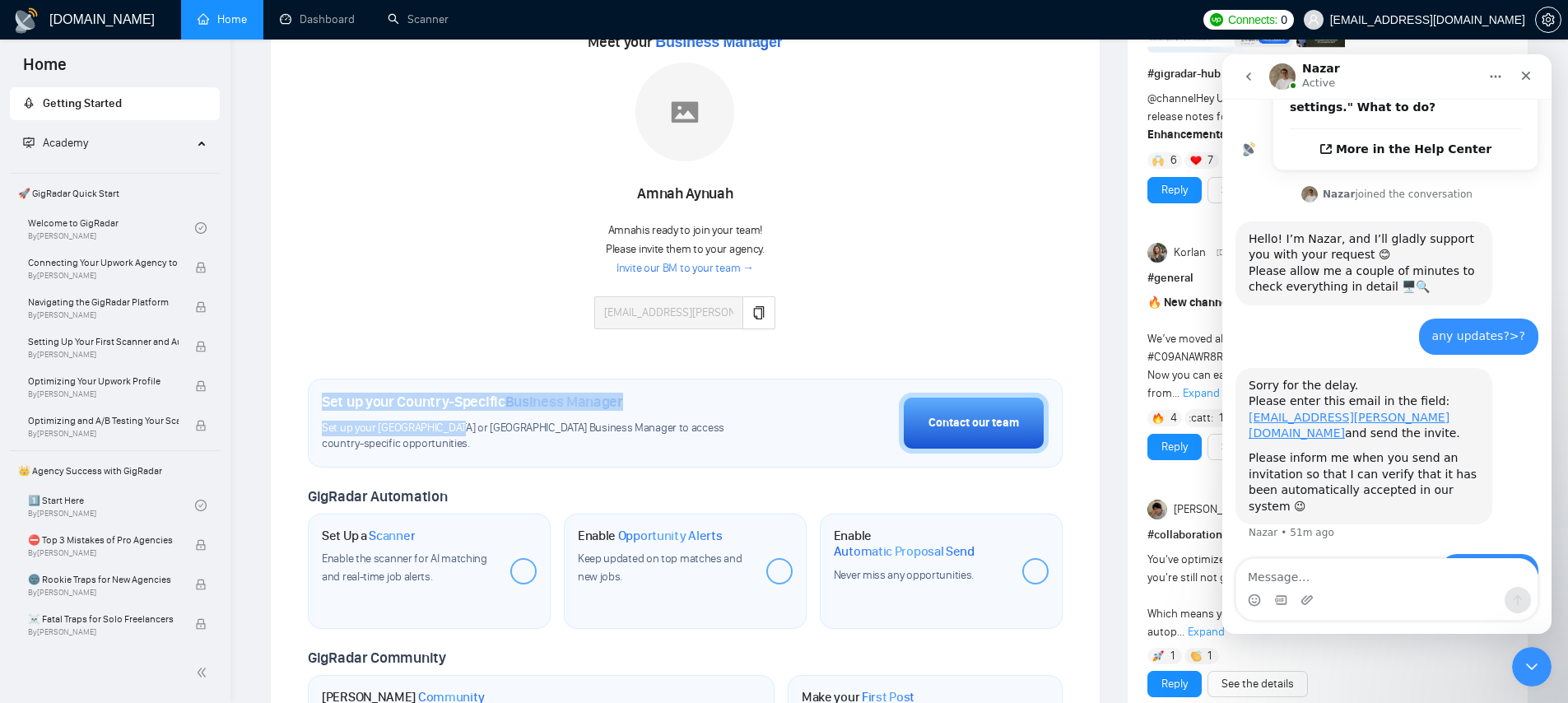
drag, startPoint x: 309, startPoint y: 399, endPoint x: 448, endPoint y: 420, distance: 140.6
click at [448, 420] on div "Set up your Country-Specific Business Manager Set up your United States or Unit…" at bounding box center [684, 423] width 754 height 89
click at [440, 197] on div "Meet your Business Manager Amnah Aynuah Amnah is ready to join your team! Pleas…" at bounding box center [684, 187] width 754 height 317
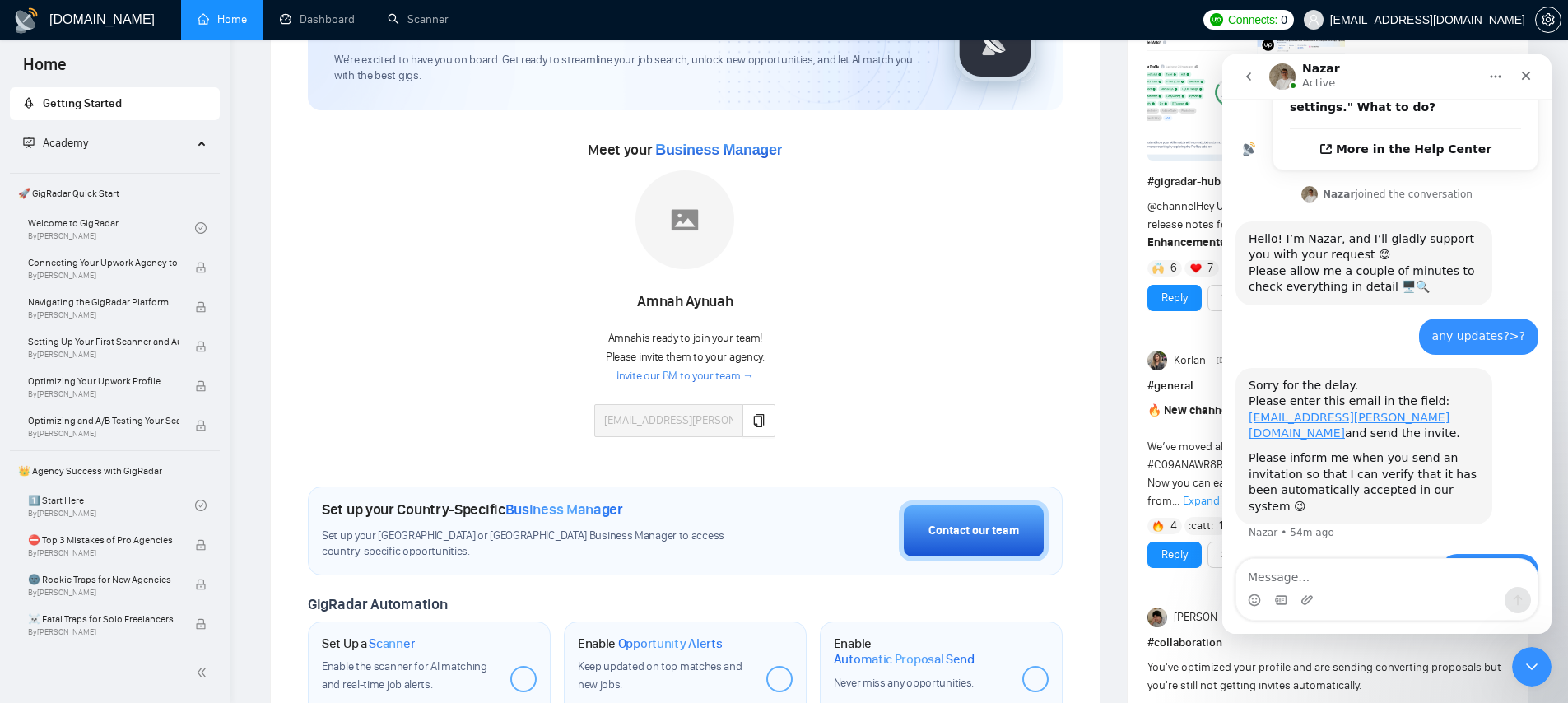
scroll to position [0, 0]
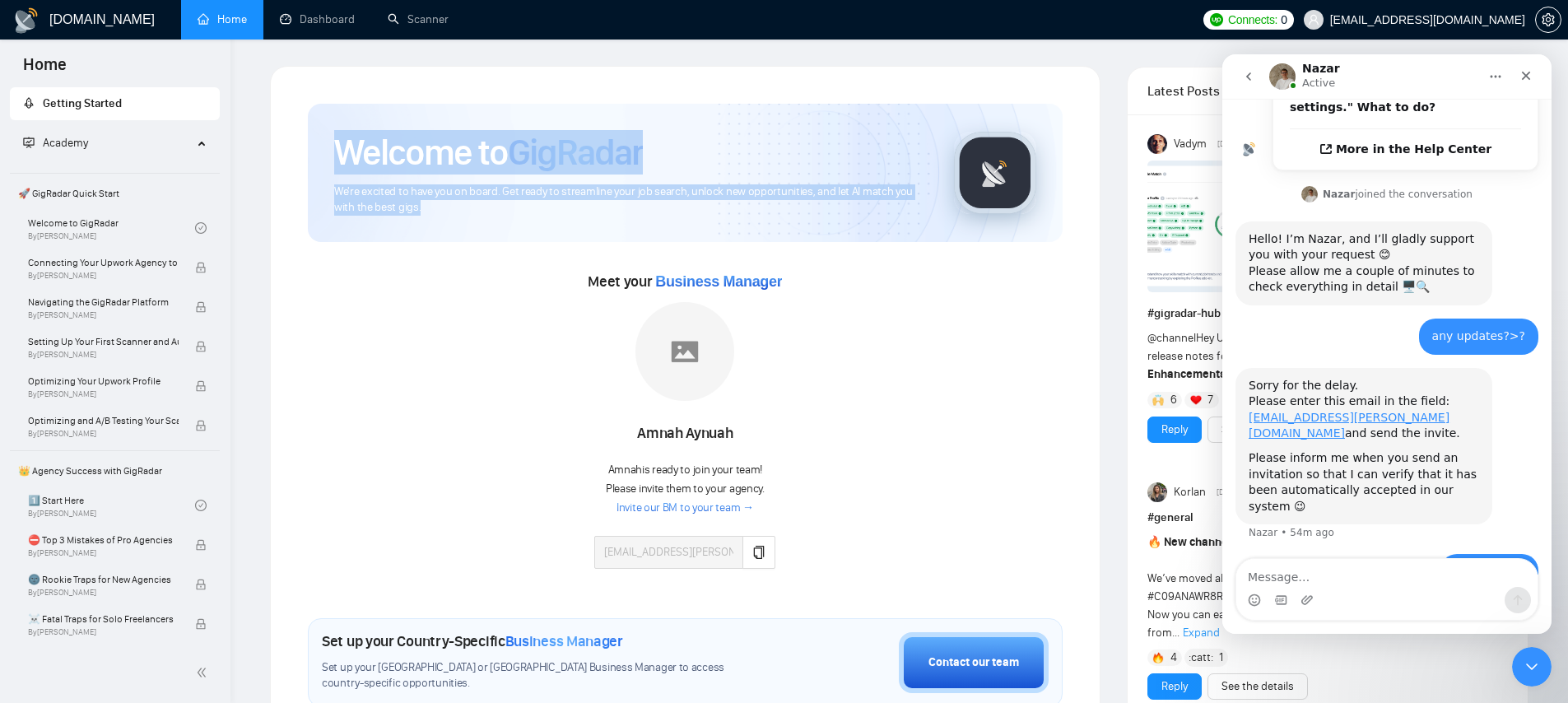
drag, startPoint x: 342, startPoint y: 154, endPoint x: 492, endPoint y: 215, distance: 161.9
click at [492, 215] on div "Welcome to GigRadar We're excited to have you on board. Get ready to streamline…" at bounding box center [631, 173] width 594 height 86
click at [492, 215] on span "We're excited to have you on board. Get ready to streamline your job search, un…" at bounding box center [631, 200] width 594 height 31
drag, startPoint x: 483, startPoint y: 213, endPoint x: 273, endPoint y: 129, distance: 226.2
click at [273, 129] on div "Welcome to GigRadar We're excited to have you on board. Get ready to streamline…" at bounding box center [684, 659] width 830 height 1187
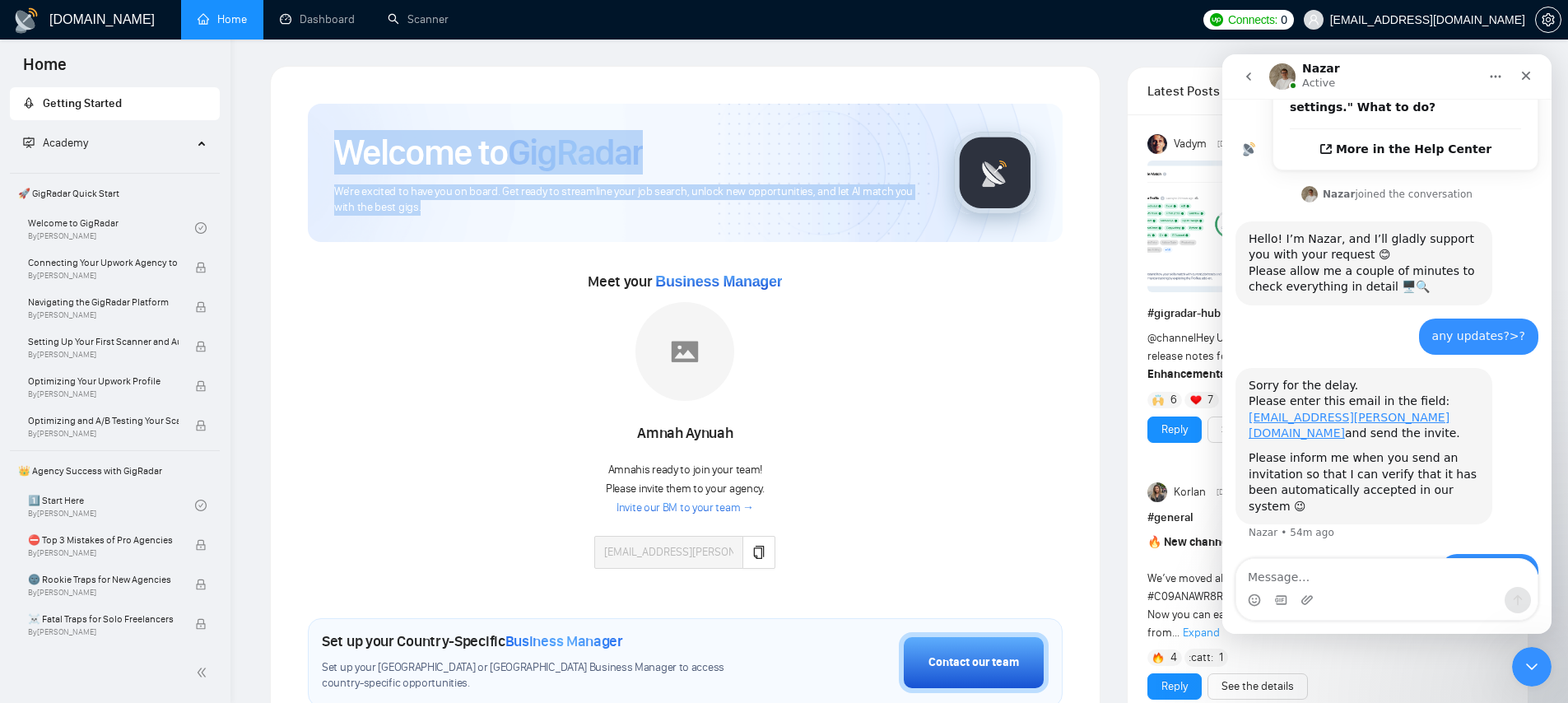
click at [273, 129] on div "Welcome to GigRadar We're excited to have you on board. Get ready to streamline…" at bounding box center [684, 659] width 830 height 1187
drag, startPoint x: 326, startPoint y: 144, endPoint x: 624, endPoint y: 236, distance: 311.9
click at [624, 236] on div "Welcome to GigRadar We're excited to have you on board. Get ready to streamline…" at bounding box center [684, 173] width 754 height 139
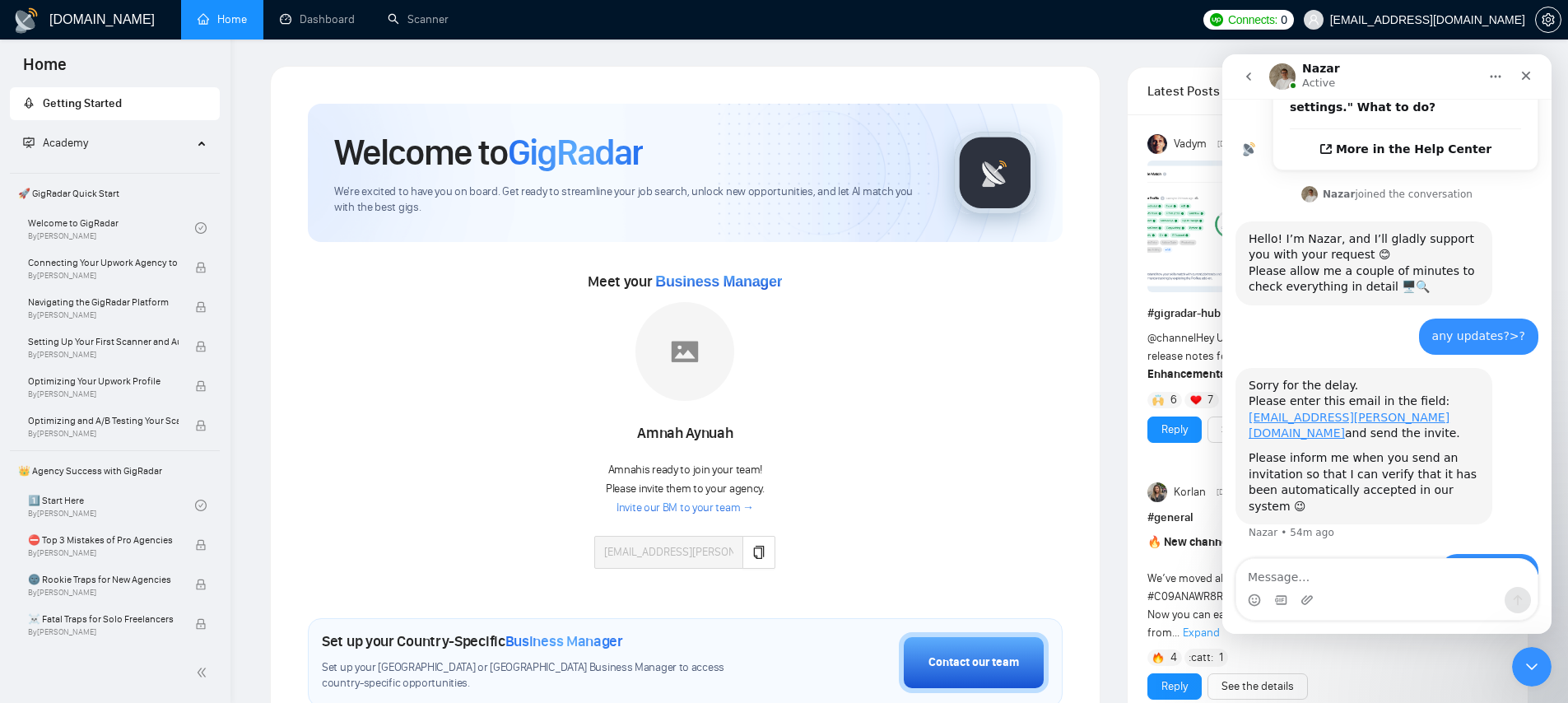
drag, startPoint x: 553, startPoint y: 219, endPoint x: 370, endPoint y: 162, distance: 191.7
click at [411, 177] on div "Welcome to GigRadar We're excited to have you on board. Get ready to streamline…" at bounding box center [684, 173] width 754 height 139
click at [346, 152] on h1 "Welcome to GigRadar" at bounding box center [488, 152] width 308 height 44
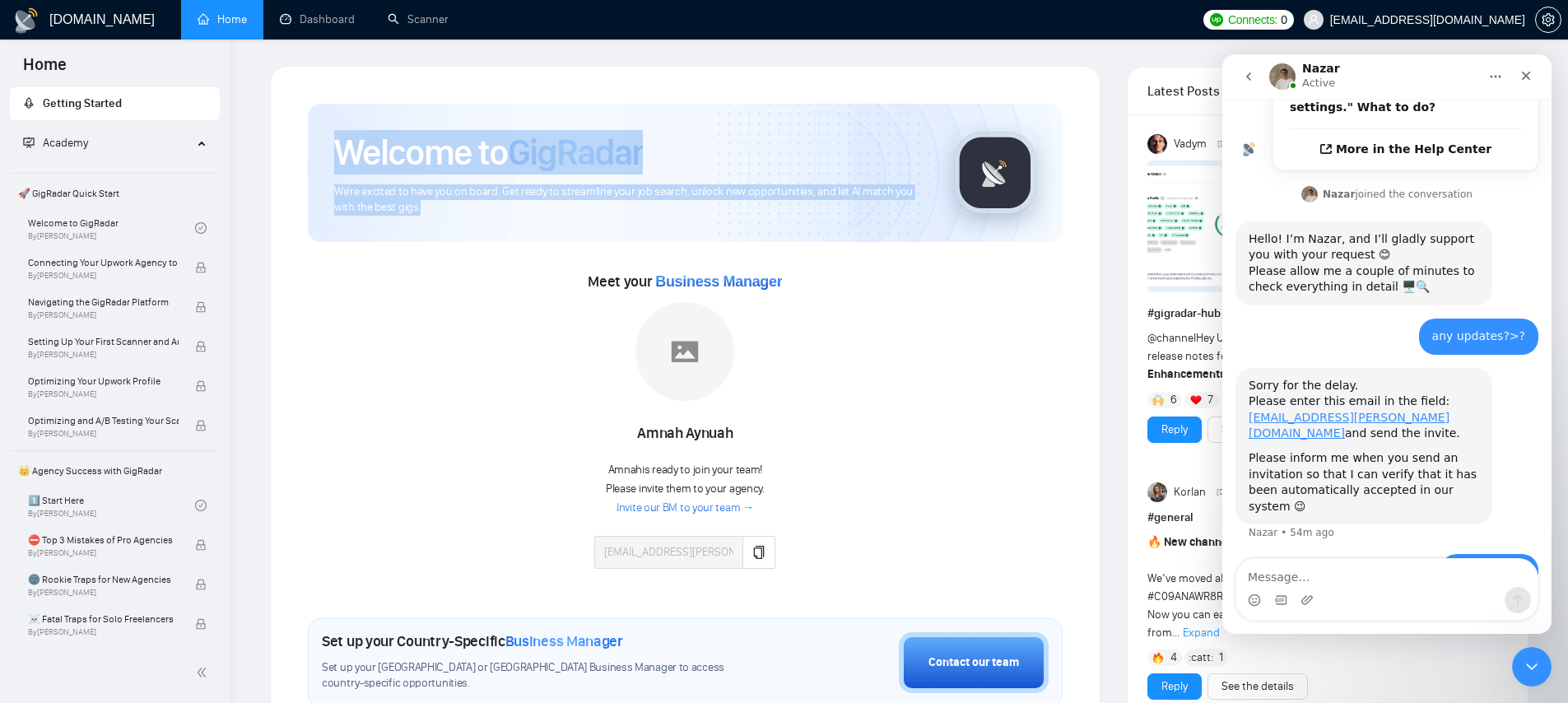
drag, startPoint x: 343, startPoint y: 150, endPoint x: 501, endPoint y: 207, distance: 168.0
click at [501, 207] on div "Welcome to GigRadar We're excited to have you on board. Get ready to streamline…" at bounding box center [631, 173] width 594 height 86
click at [501, 207] on span "We're excited to have you on board. Get ready to streamline your job search, un…" at bounding box center [631, 200] width 594 height 31
